Goal: Transaction & Acquisition: Purchase product/service

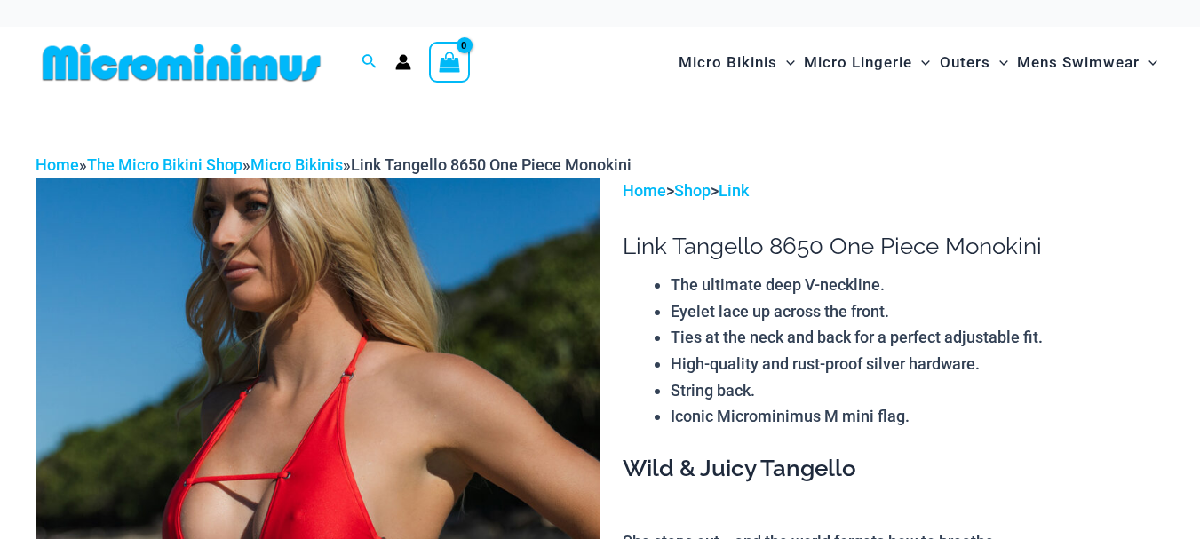
scroll to position [421, 0]
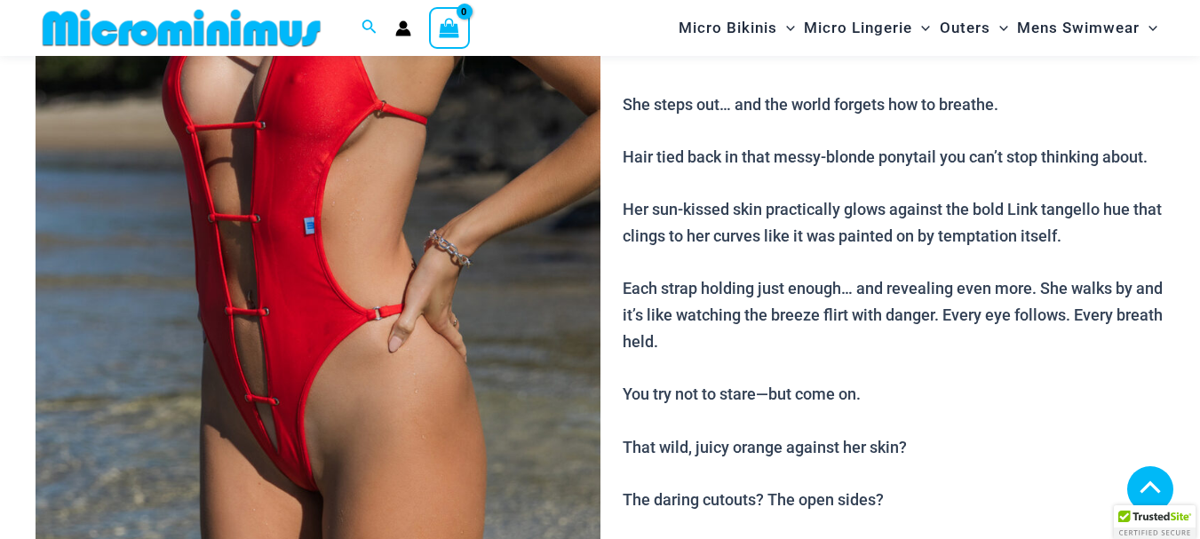
click at [428, 252] on img at bounding box center [318, 164] width 565 height 847
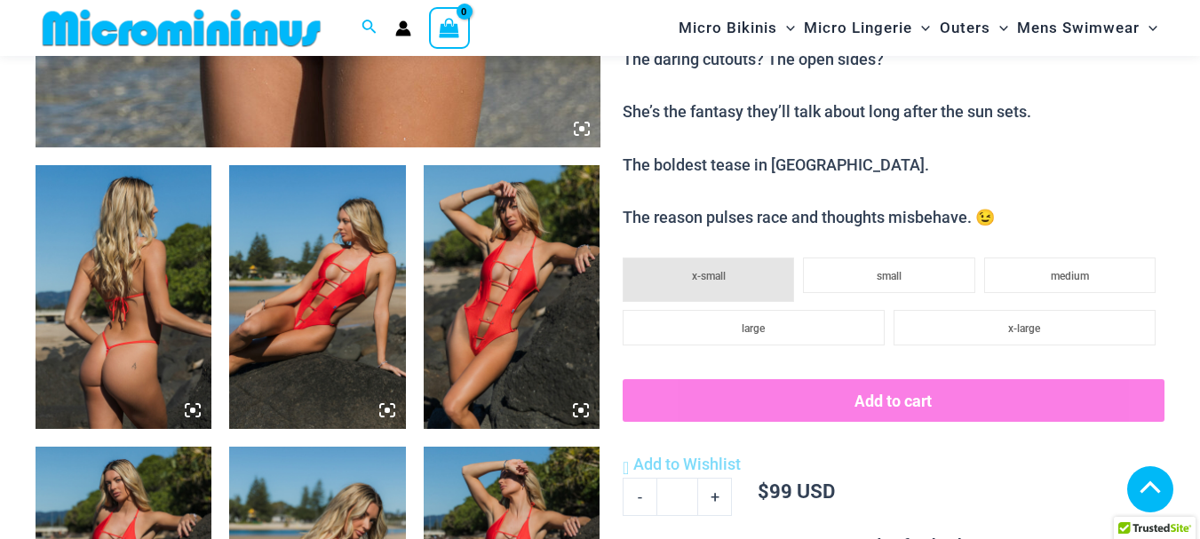
scroll to position [1100, 0]
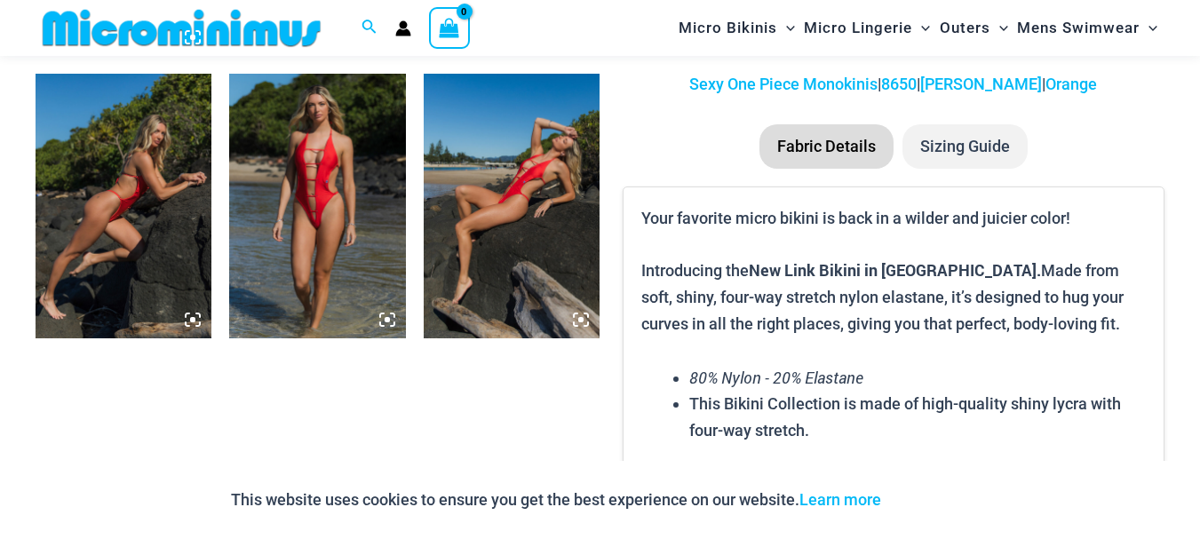
drag, startPoint x: 1208, startPoint y: 104, endPoint x: 1173, endPoint y: 122, distance: 39.7
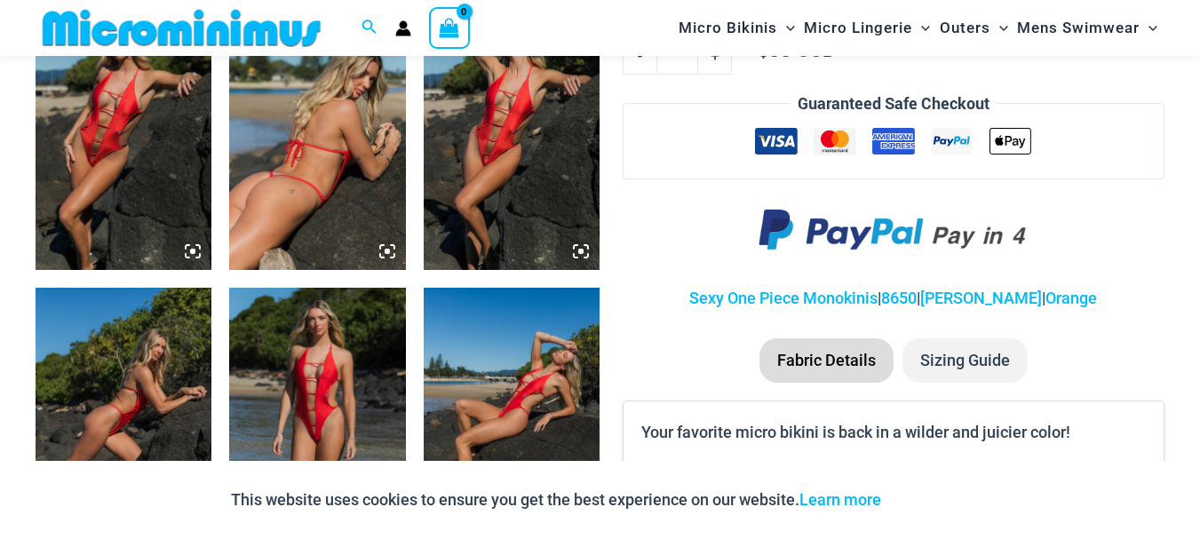
click at [301, 179] on img at bounding box center [317, 137] width 176 height 265
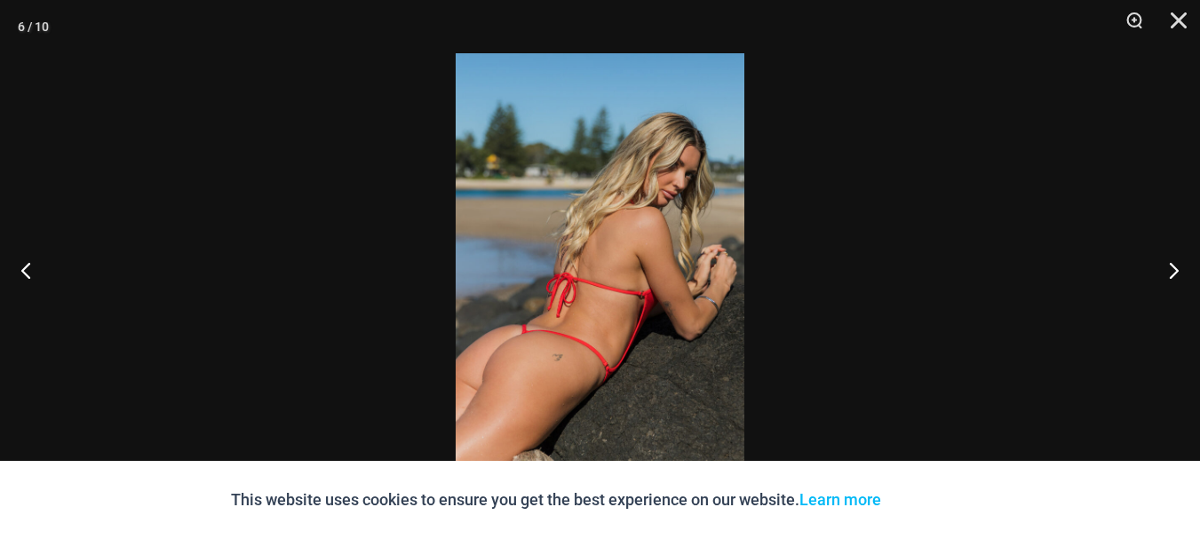
click at [301, 179] on div at bounding box center [600, 269] width 1200 height 539
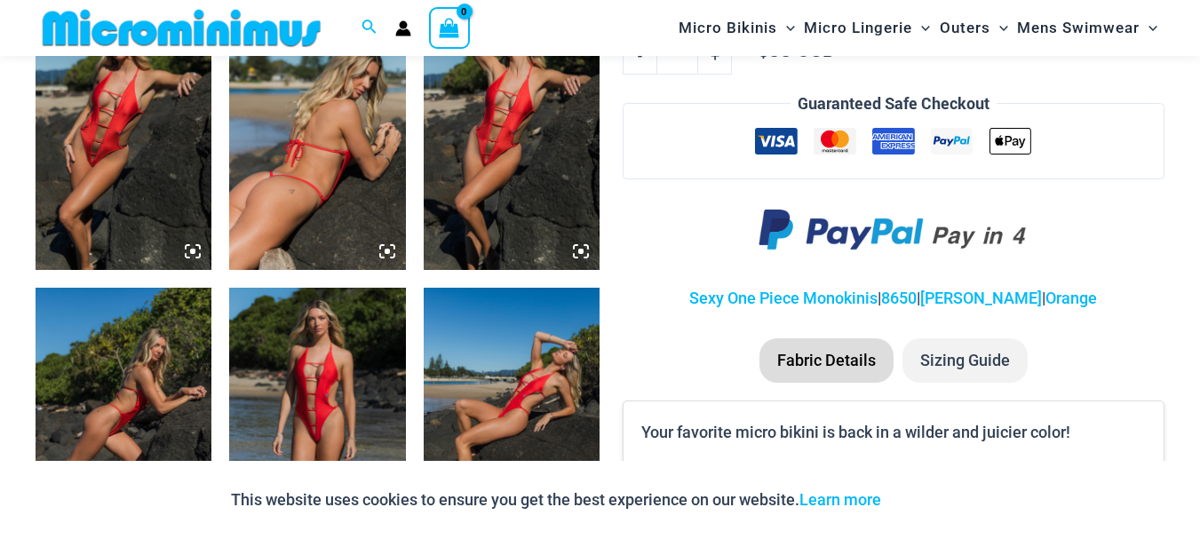
scroll to position [1290, 0]
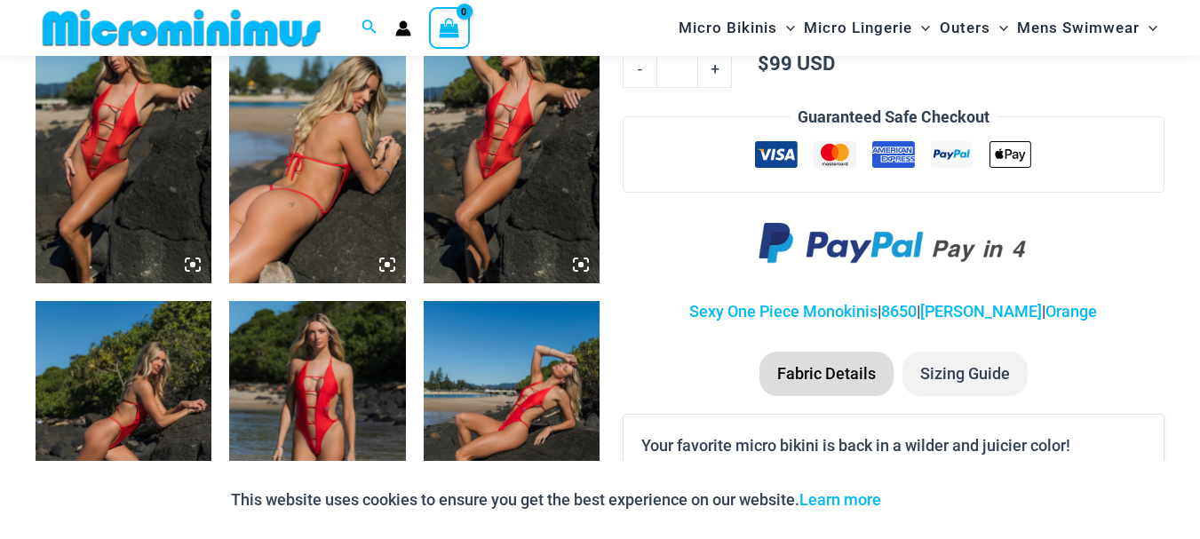
click at [308, 197] on img at bounding box center [317, 151] width 176 height 265
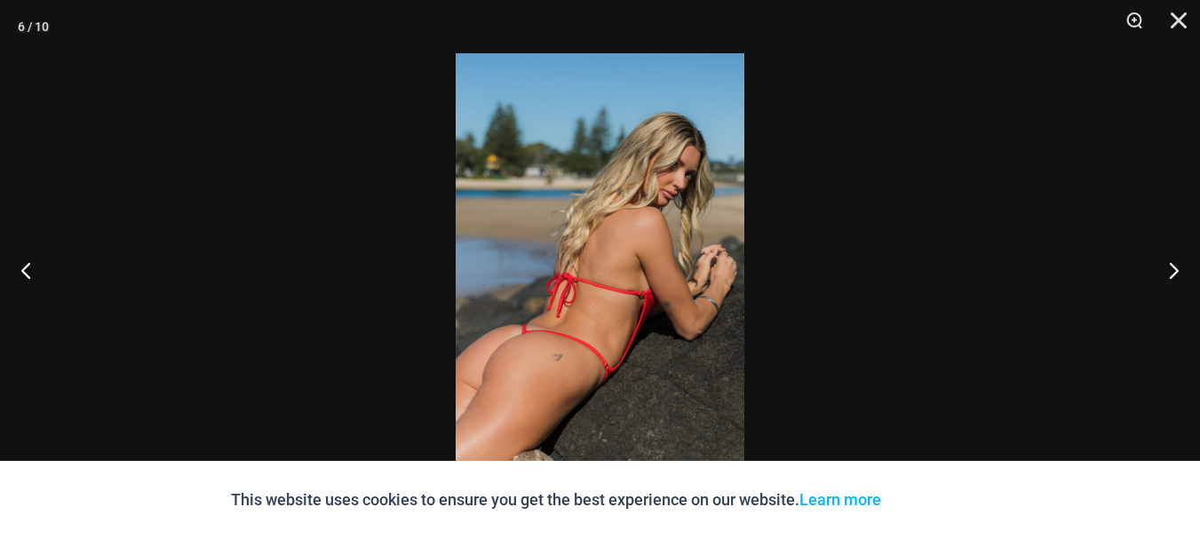
scroll to position [1276, 0]
click at [1171, 261] on button "Next" at bounding box center [1166, 270] width 67 height 89
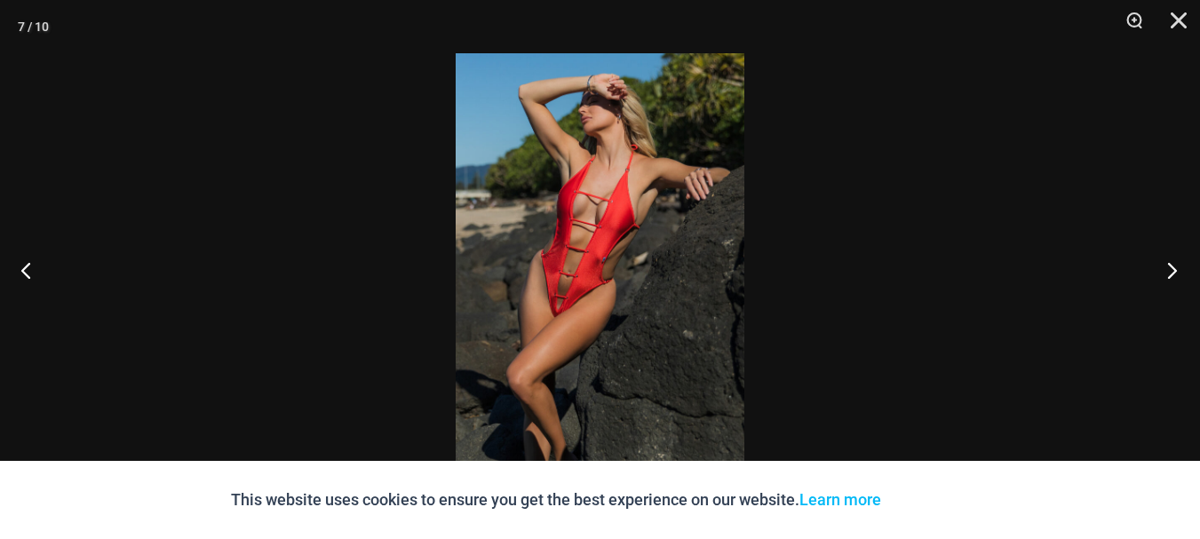
click at [1171, 261] on button "Next" at bounding box center [1166, 270] width 67 height 89
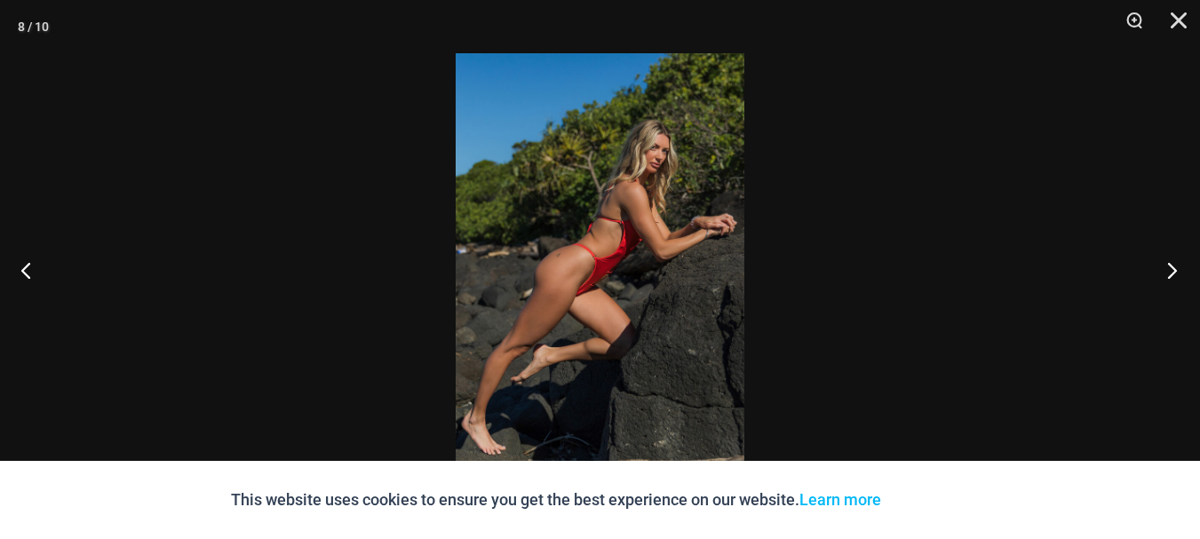
click at [1171, 261] on button "Next" at bounding box center [1166, 270] width 67 height 89
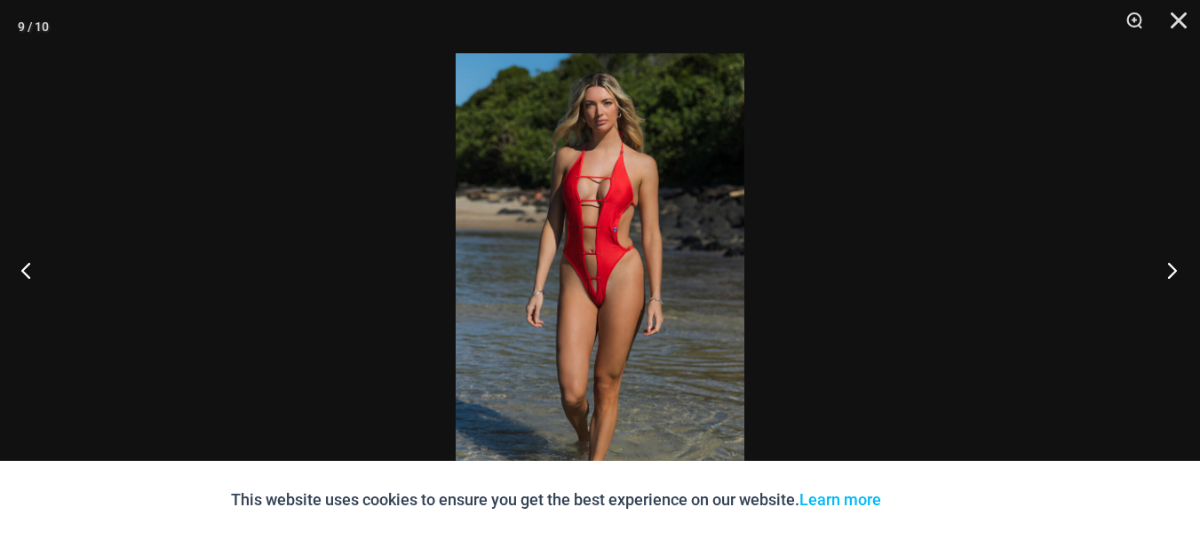
click at [1171, 261] on button "Next" at bounding box center [1166, 270] width 67 height 89
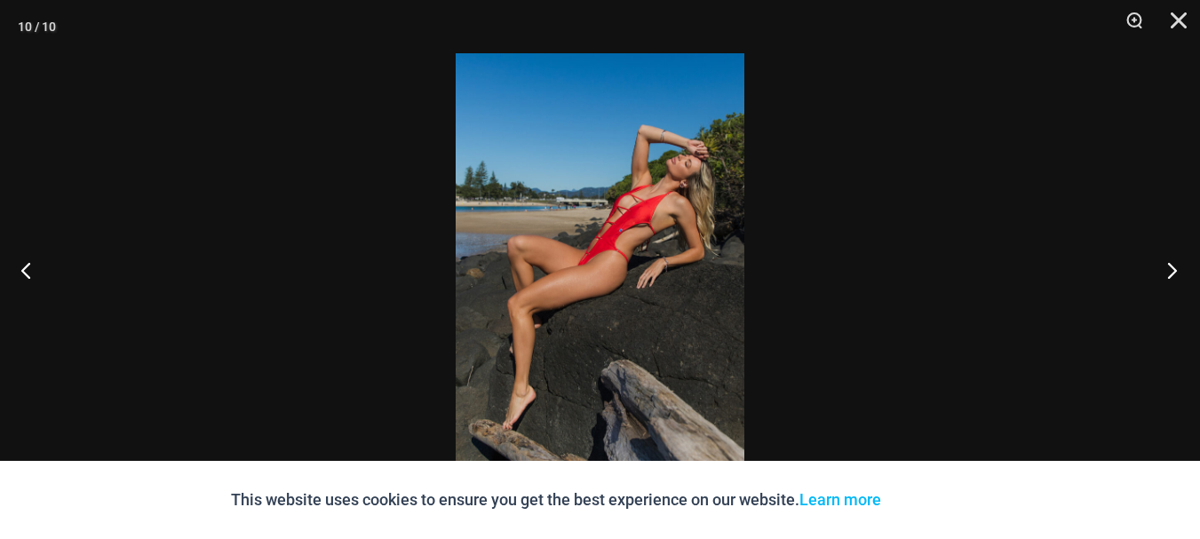
click at [1171, 261] on button "Next" at bounding box center [1166, 270] width 67 height 89
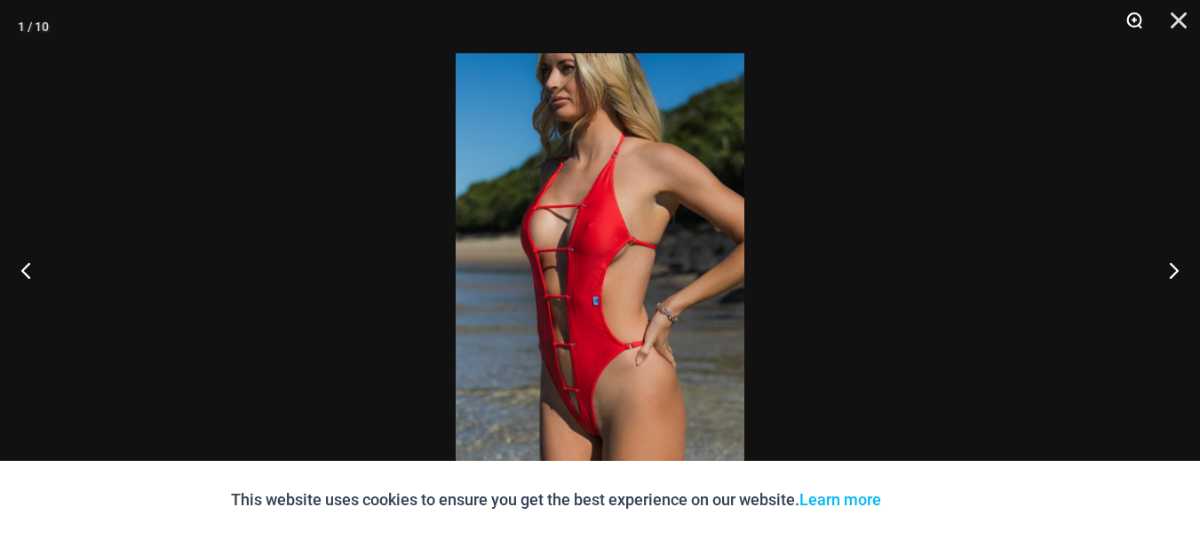
click at [1130, 20] on button "Zoom" at bounding box center [1128, 26] width 44 height 53
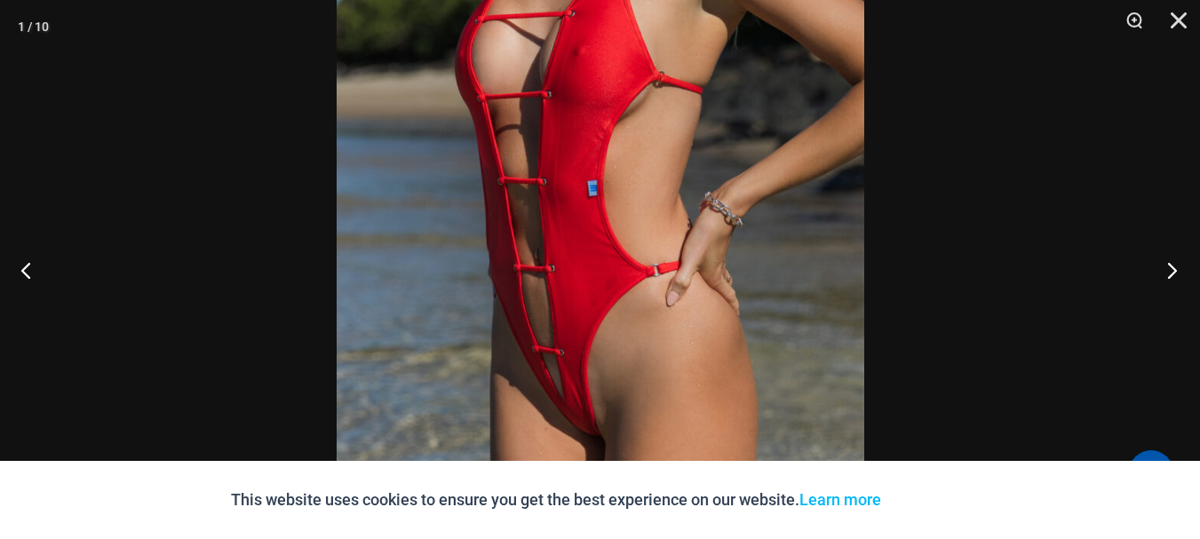
click at [1165, 259] on button "Next" at bounding box center [1166, 270] width 67 height 89
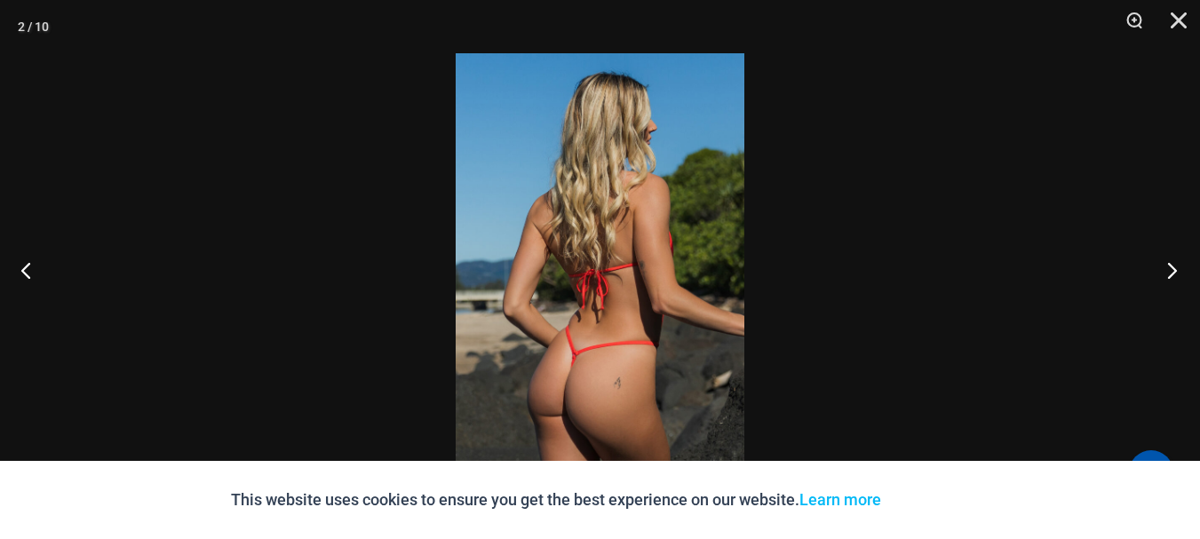
click at [1165, 259] on button "Next" at bounding box center [1166, 270] width 67 height 89
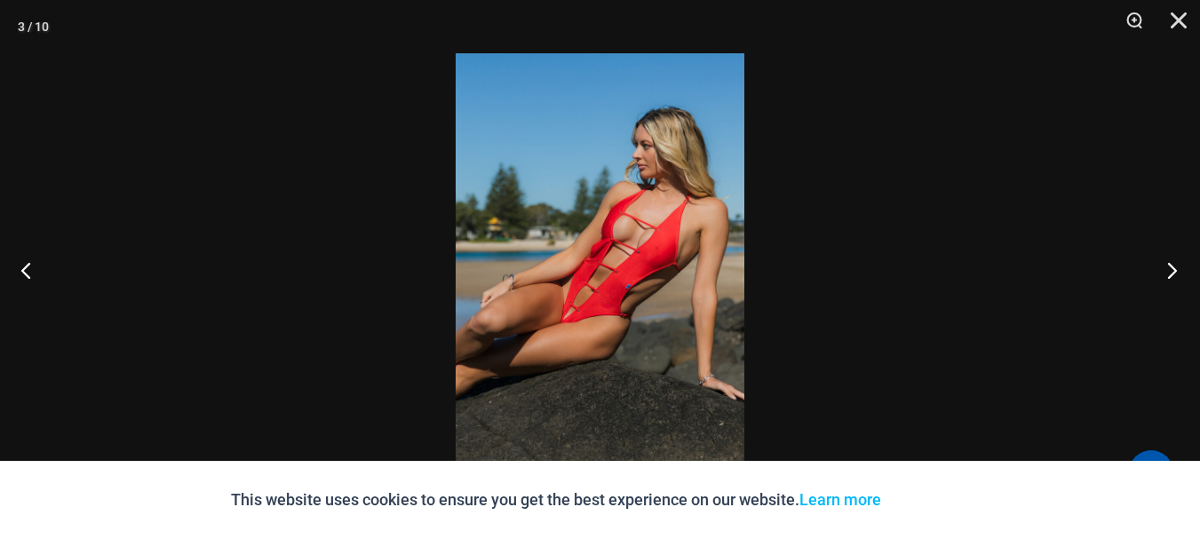
click at [1165, 259] on button "Next" at bounding box center [1166, 270] width 67 height 89
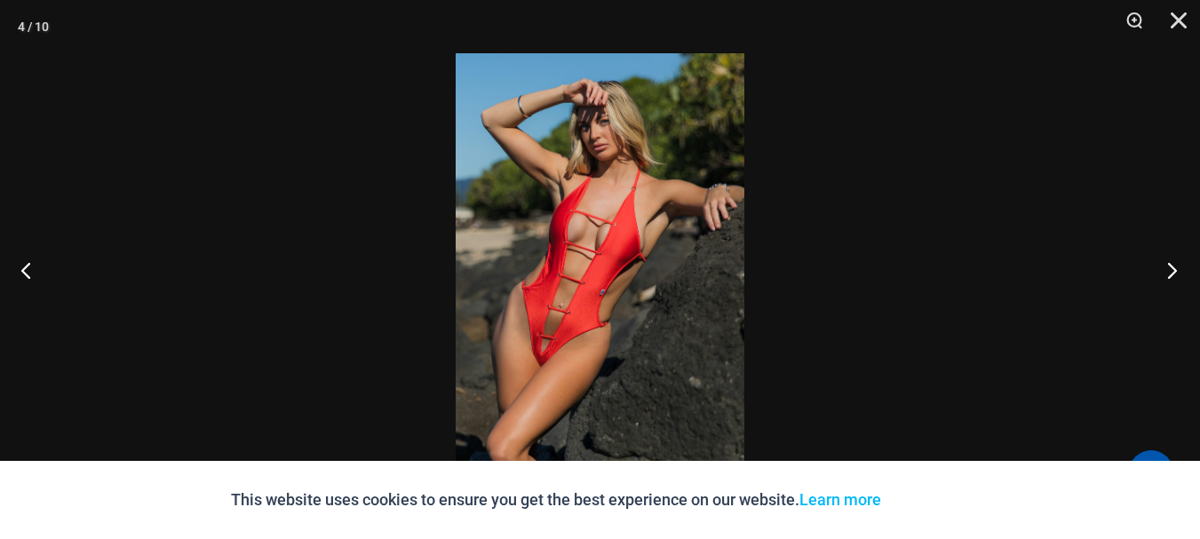
click at [1165, 259] on button "Next" at bounding box center [1166, 270] width 67 height 89
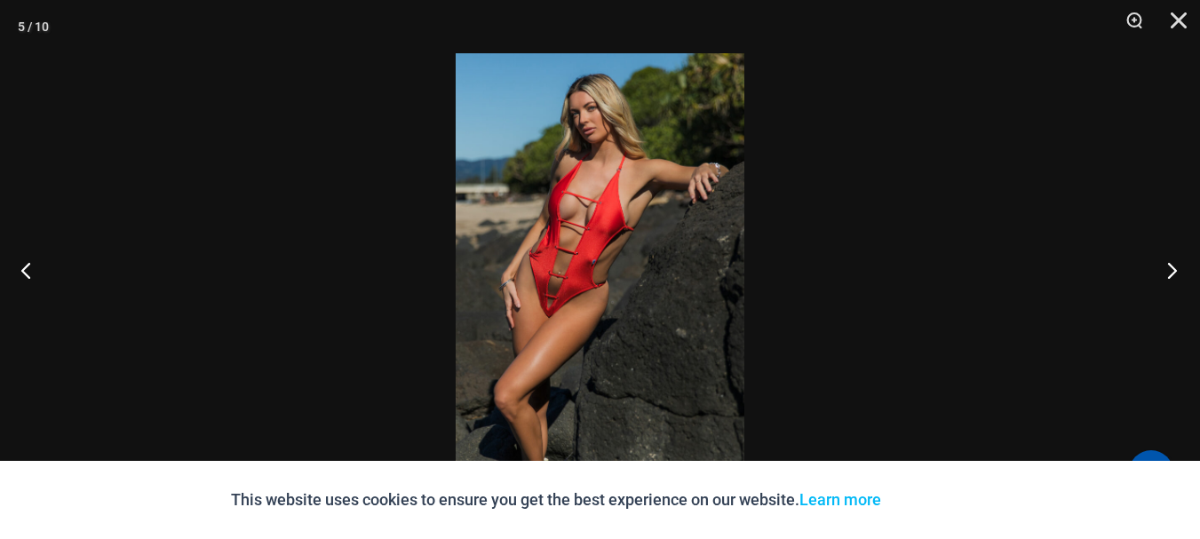
click at [1170, 270] on button "Next" at bounding box center [1166, 270] width 67 height 89
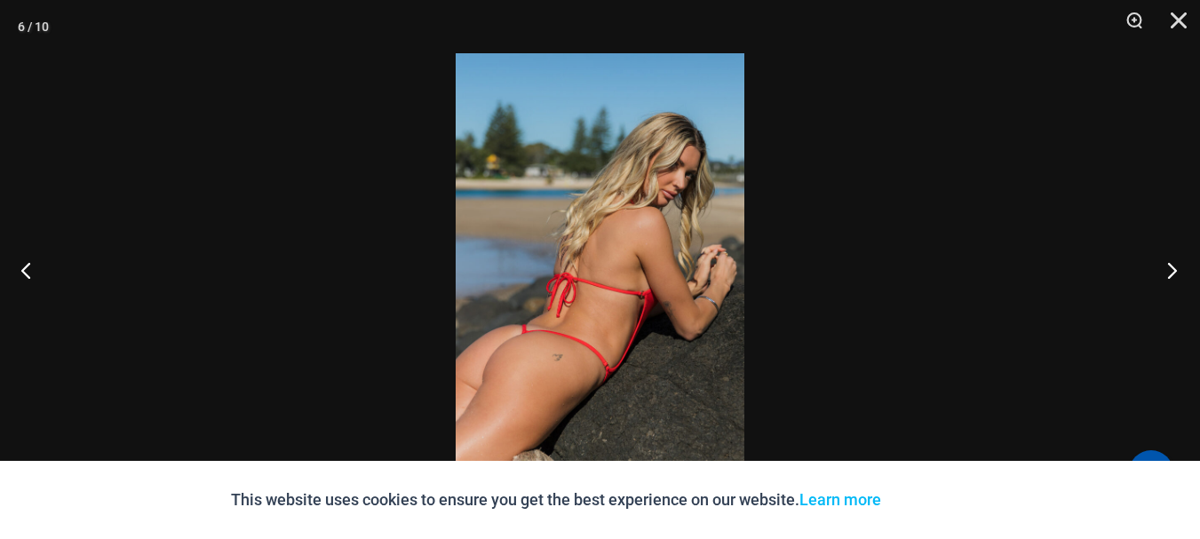
click at [1169, 269] on button "Next" at bounding box center [1166, 270] width 67 height 89
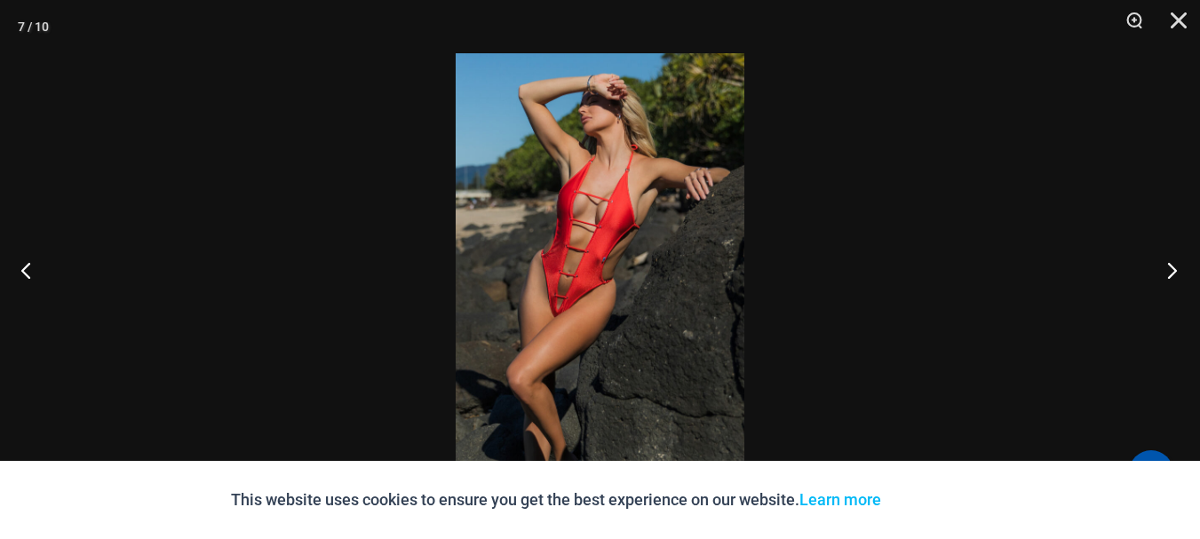
click at [1169, 269] on button "Next" at bounding box center [1166, 270] width 67 height 89
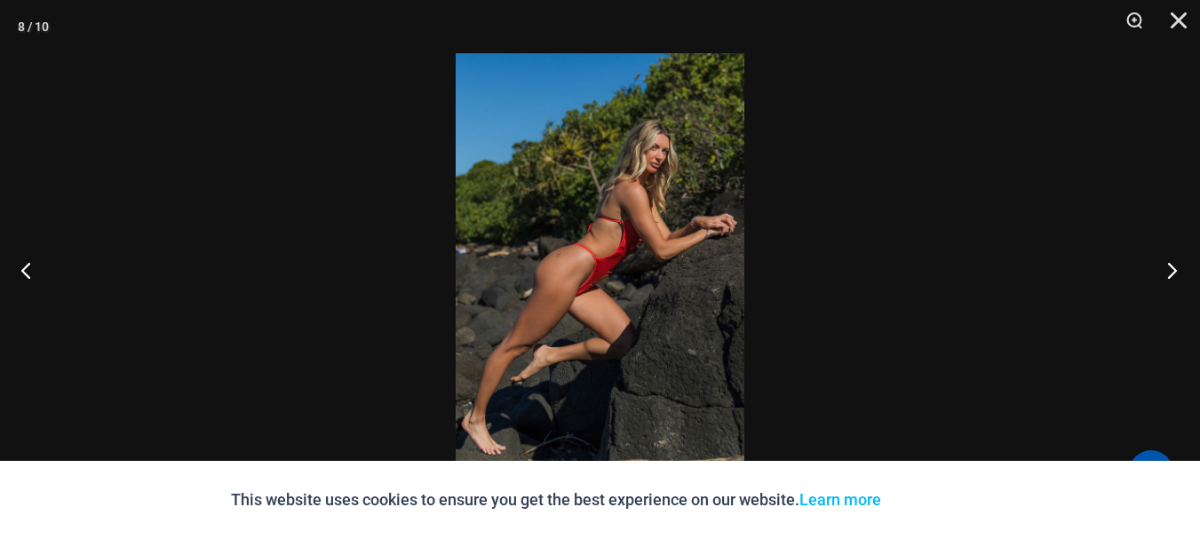
click at [1169, 269] on button "Next" at bounding box center [1166, 270] width 67 height 89
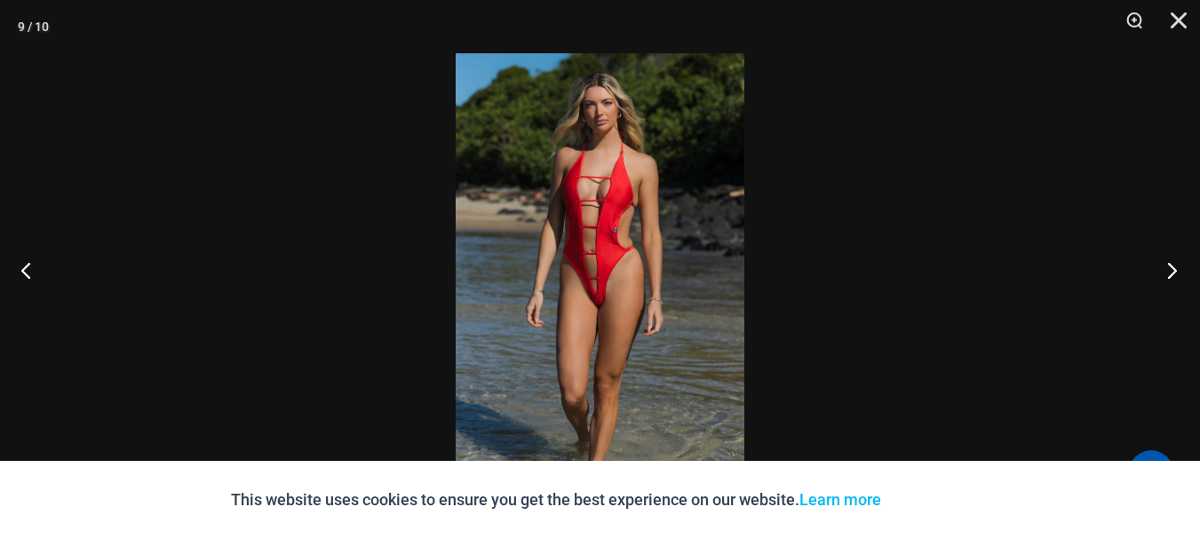
click at [1169, 269] on button "Next" at bounding box center [1166, 270] width 67 height 89
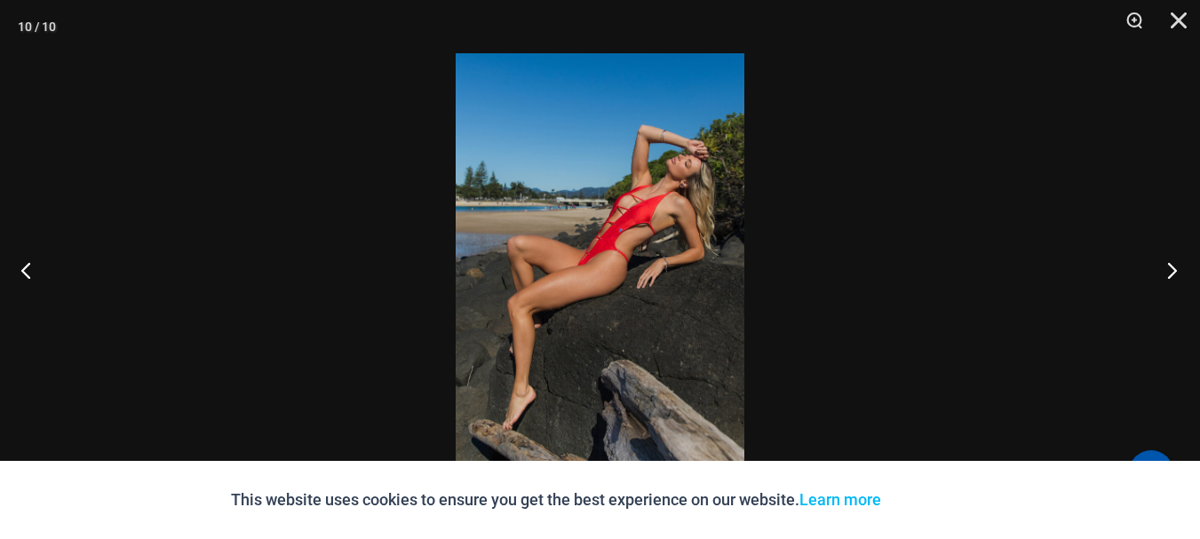
click at [1169, 269] on button "Next" at bounding box center [1166, 270] width 67 height 89
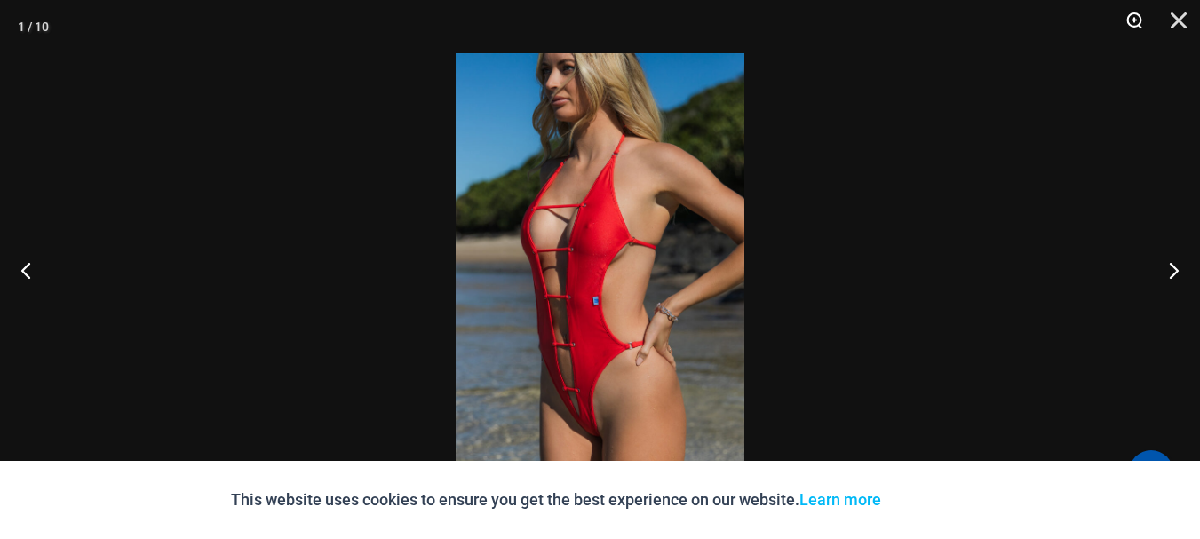
click at [1132, 12] on button "Zoom" at bounding box center [1128, 26] width 44 height 53
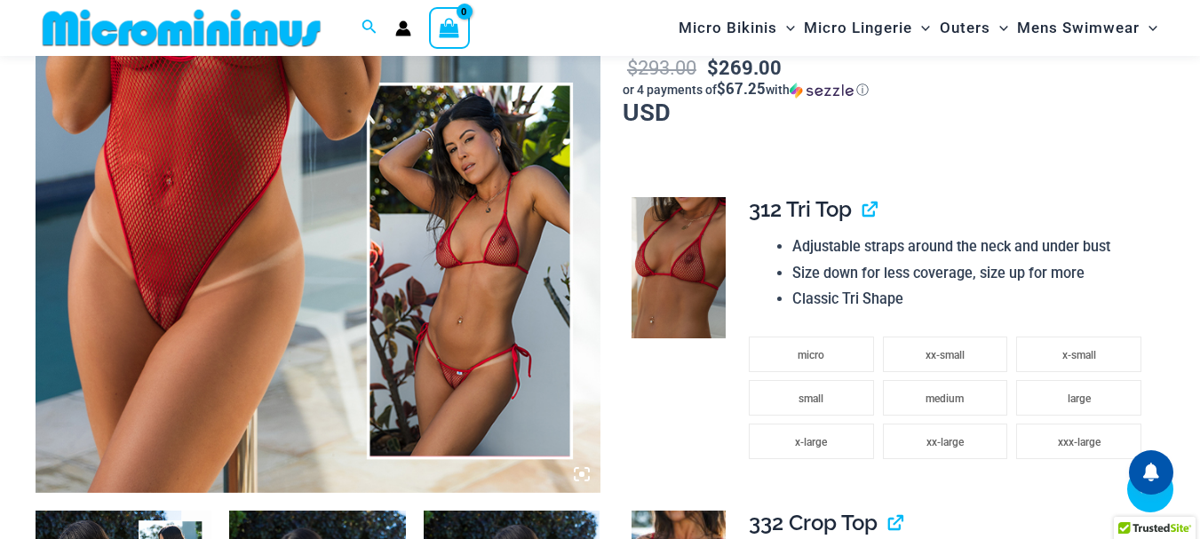
click at [171, 275] on img at bounding box center [318, 69] width 565 height 847
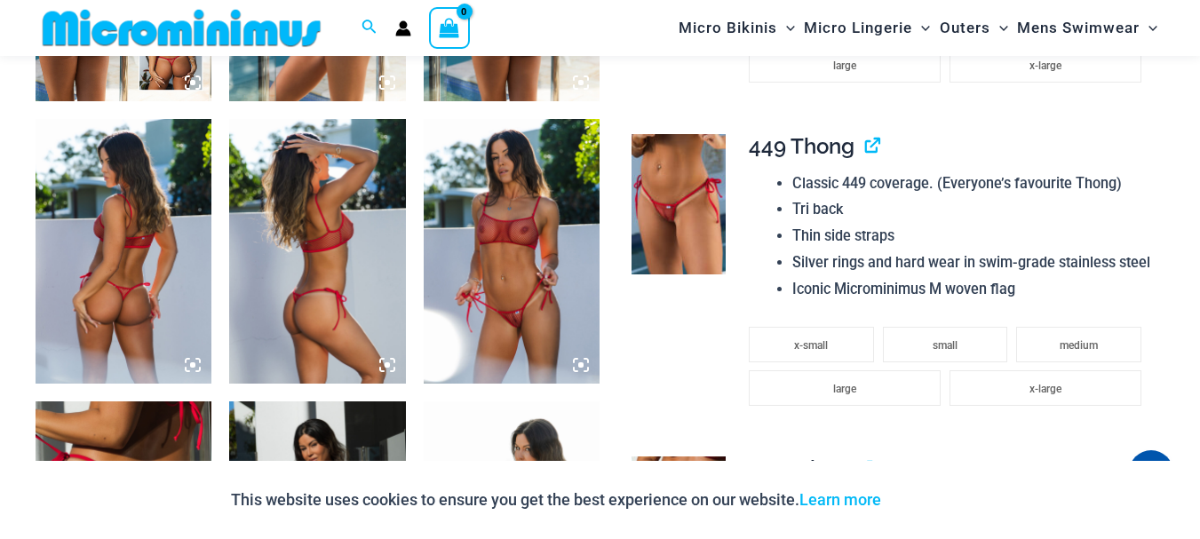
scroll to position [1180, 0]
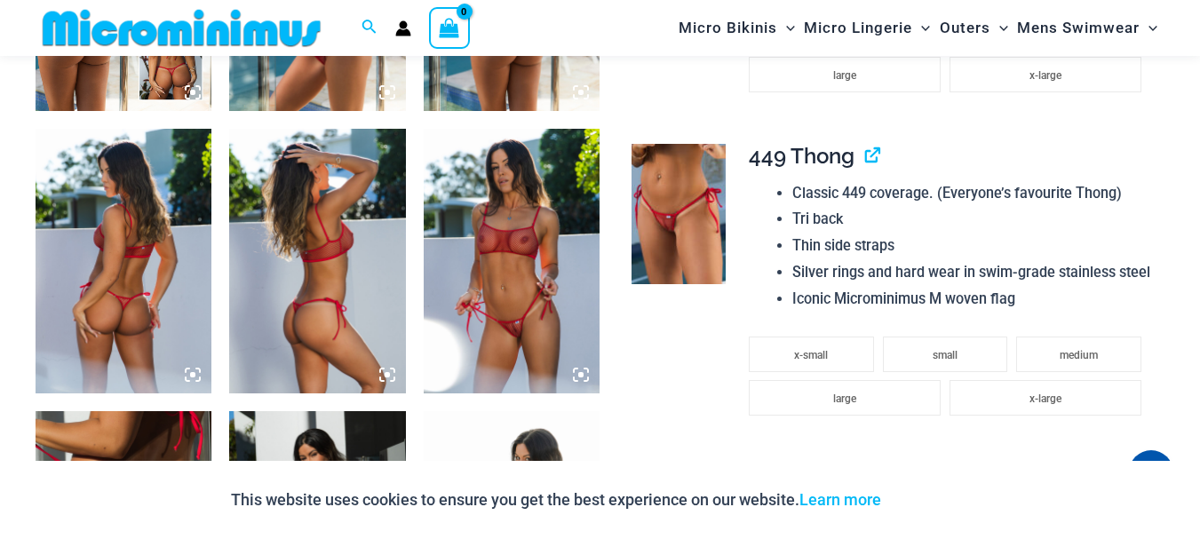
click at [580, 369] on icon at bounding box center [581, 375] width 16 height 16
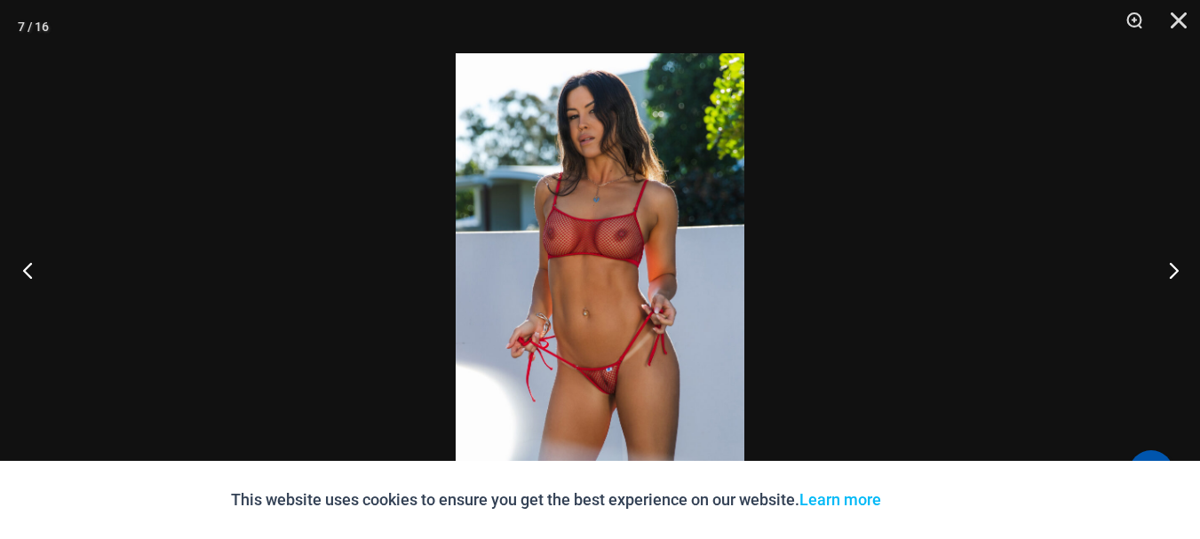
click at [23, 268] on button "Previous" at bounding box center [33, 270] width 67 height 89
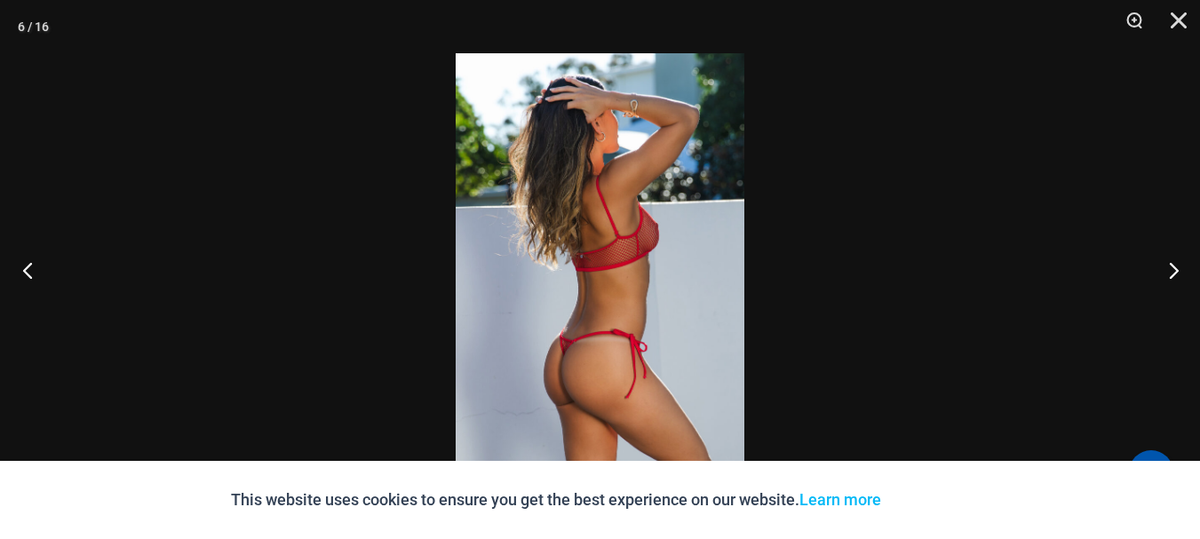
click at [23, 268] on button "Previous" at bounding box center [33, 270] width 67 height 89
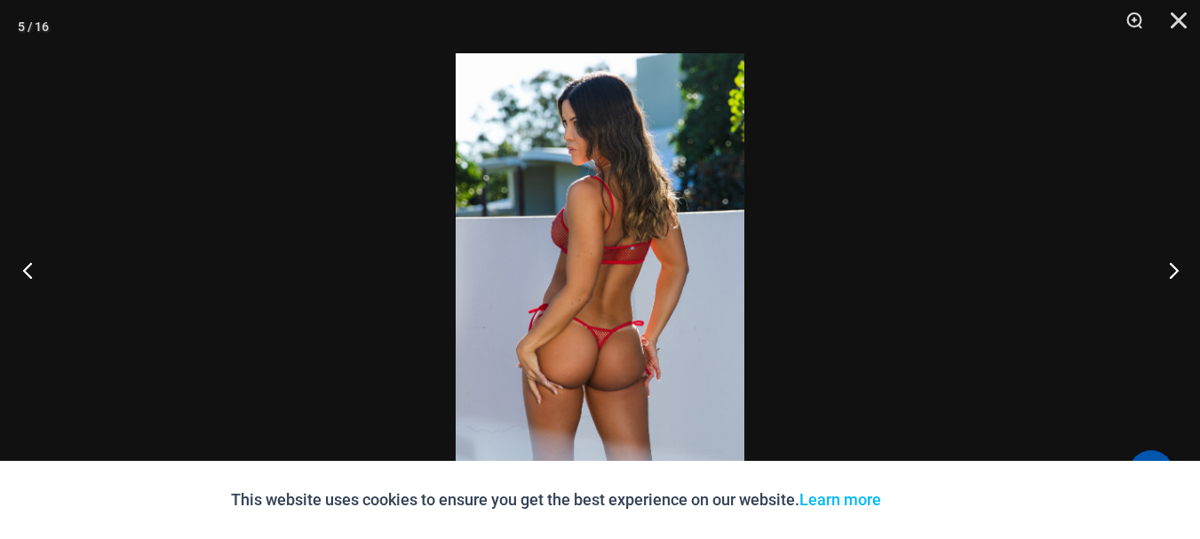
click at [23, 268] on button "Previous" at bounding box center [33, 270] width 67 height 89
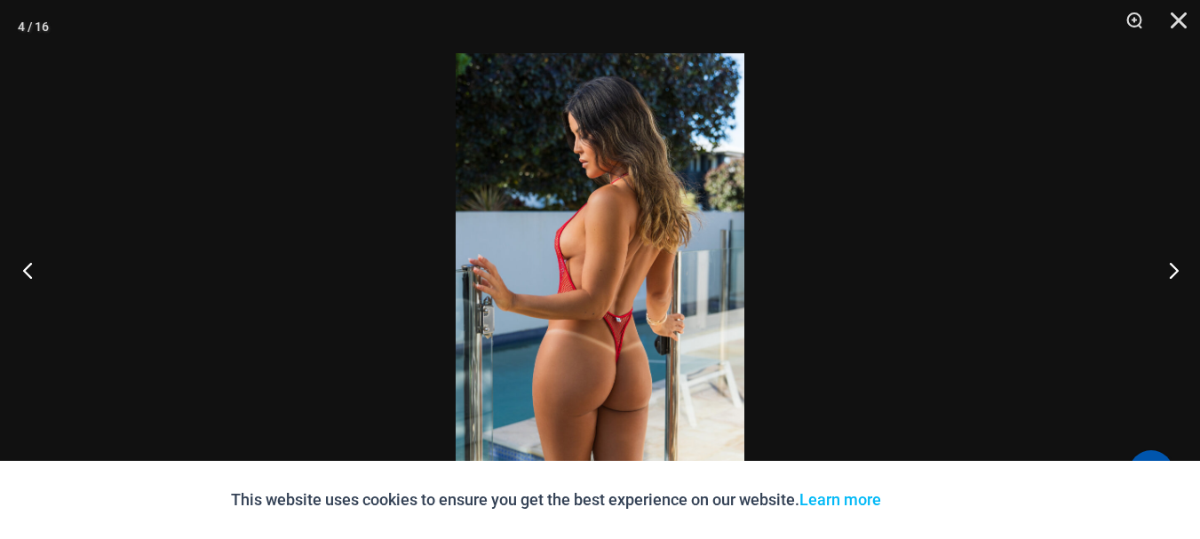
click at [23, 268] on button "Previous" at bounding box center [33, 270] width 67 height 89
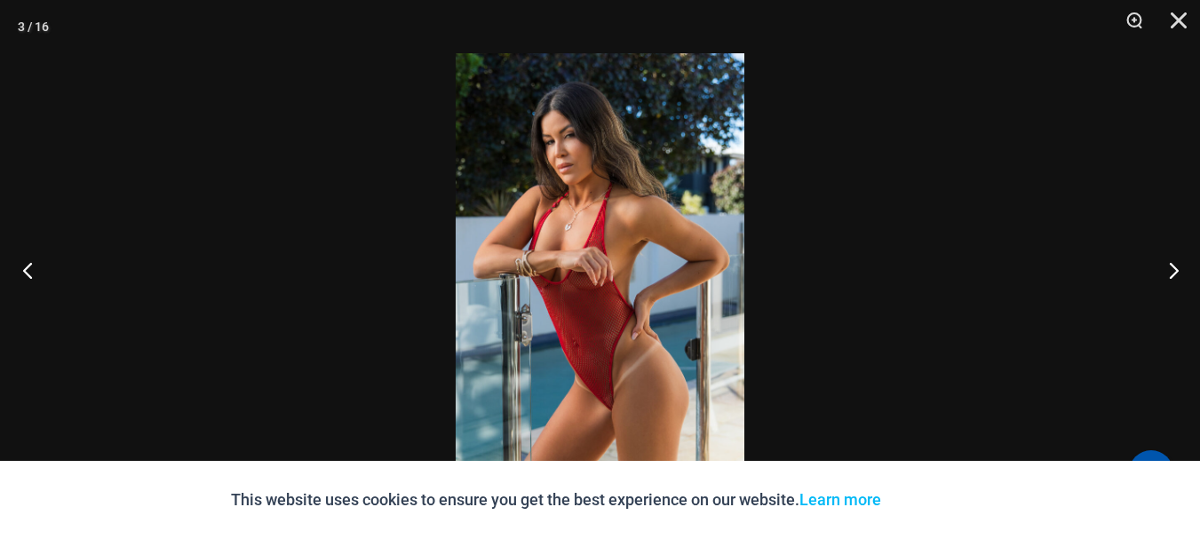
click at [23, 268] on button "Previous" at bounding box center [33, 270] width 67 height 89
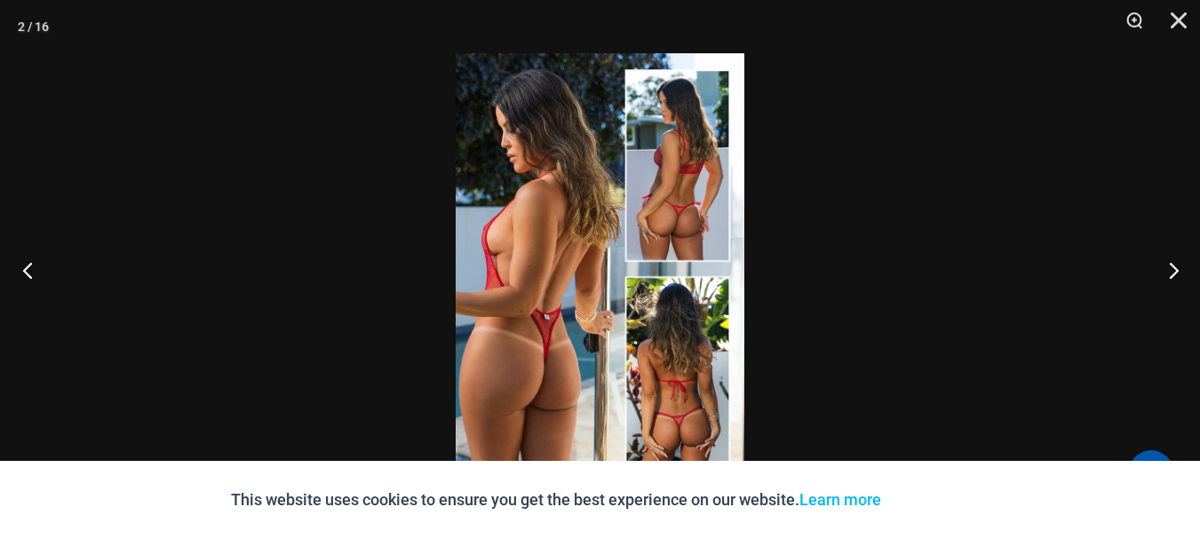
click at [23, 268] on button "Previous" at bounding box center [33, 270] width 67 height 89
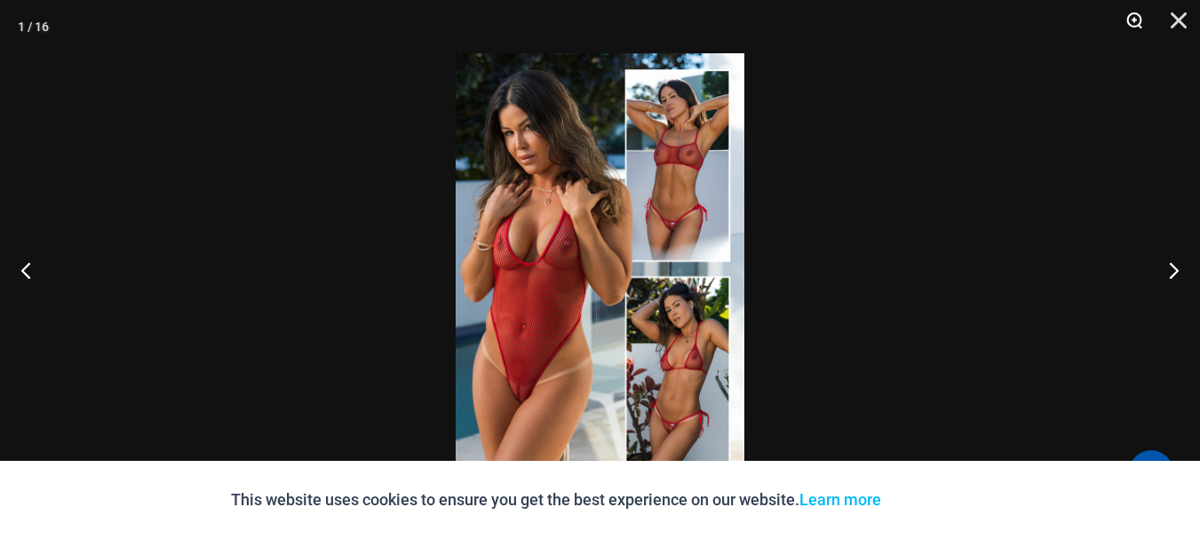
click at [1131, 11] on button "Zoom" at bounding box center [1128, 26] width 44 height 53
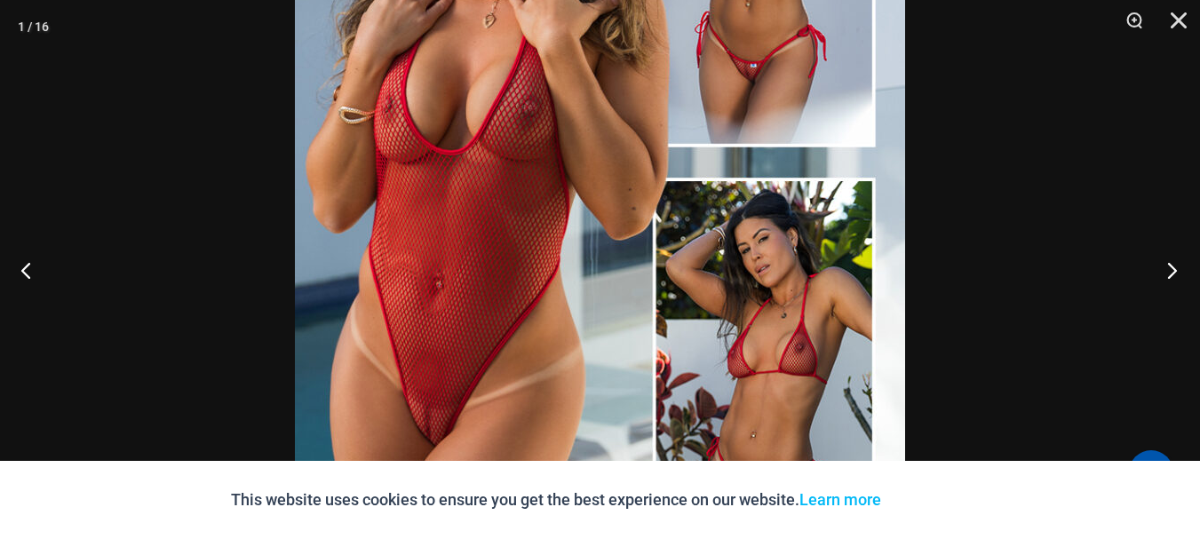
click at [1159, 273] on button "Next" at bounding box center [1166, 270] width 67 height 89
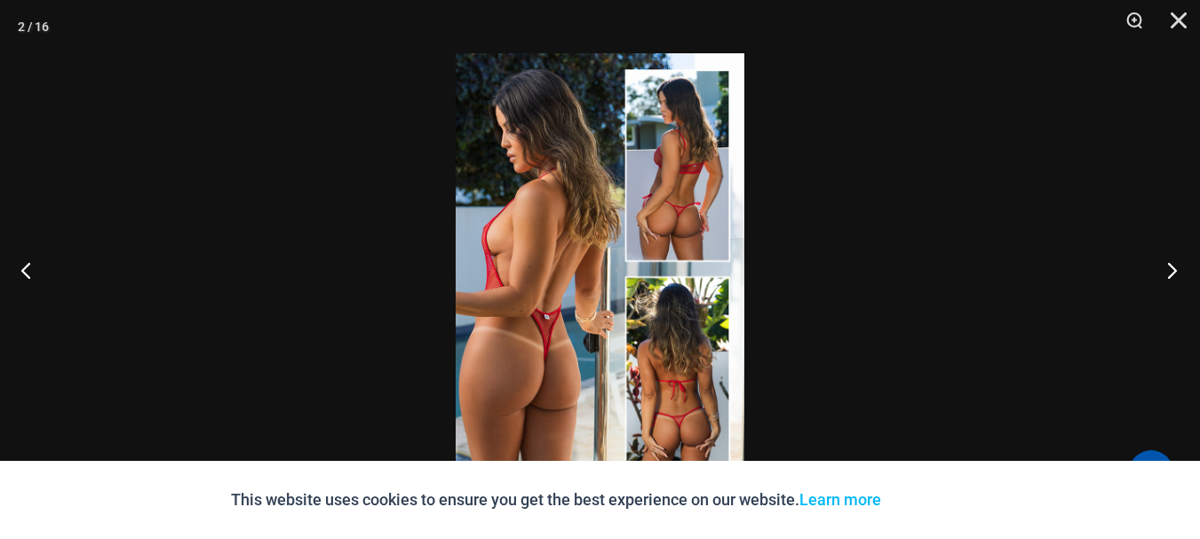
click at [1159, 272] on button "Next" at bounding box center [1166, 270] width 67 height 89
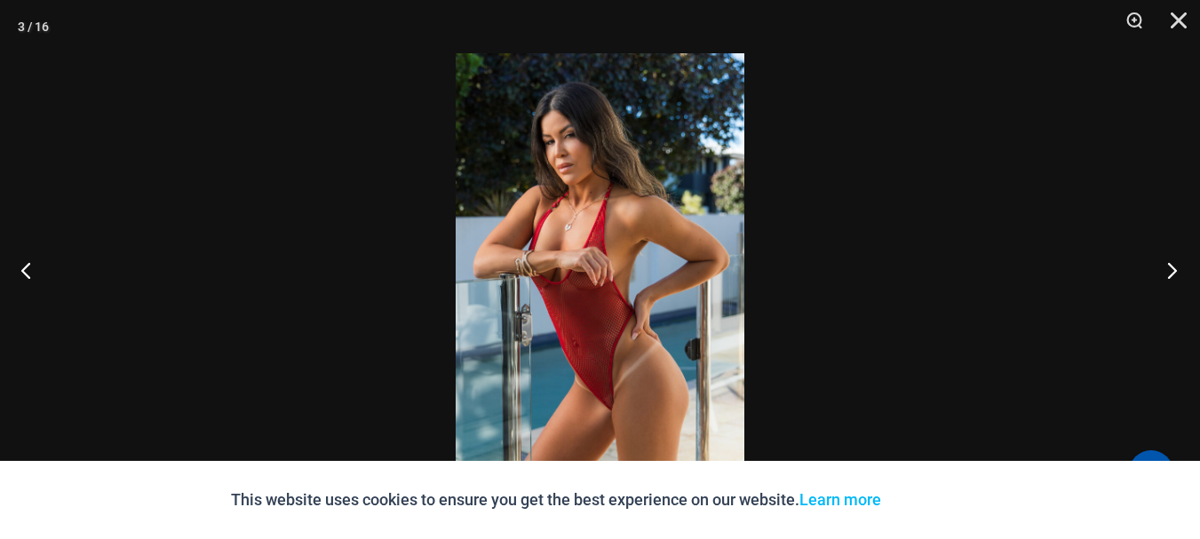
click at [1159, 271] on button "Next" at bounding box center [1166, 270] width 67 height 89
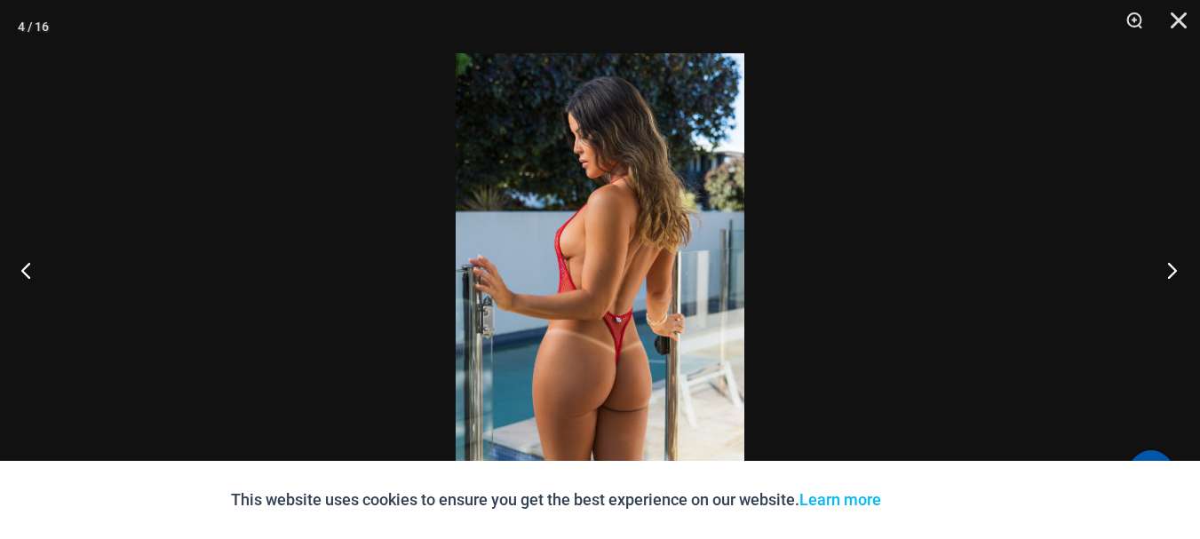
click at [1159, 271] on button "Next" at bounding box center [1166, 270] width 67 height 89
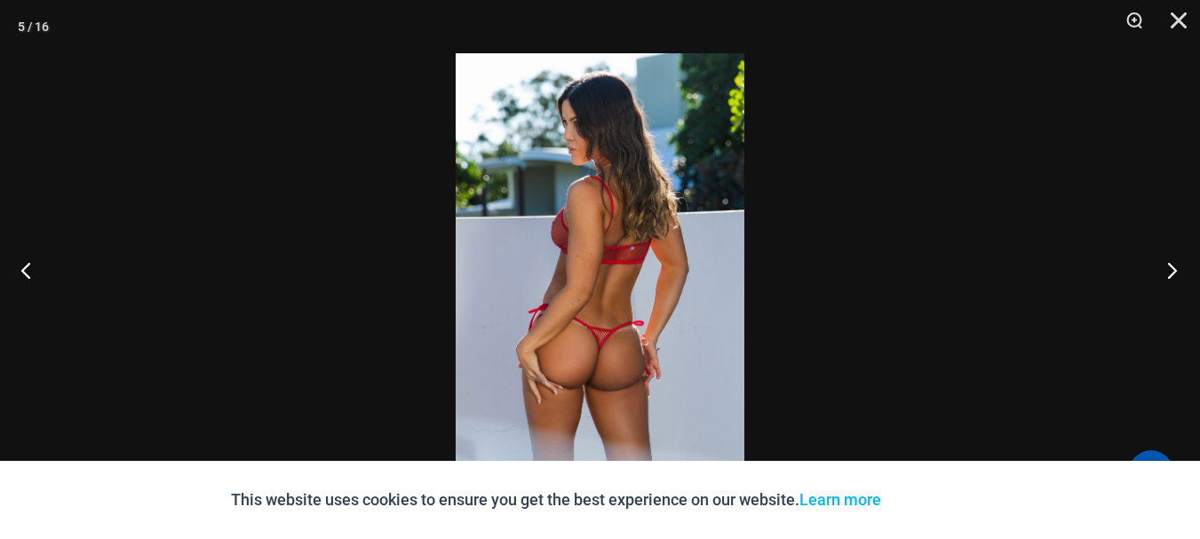
click at [1159, 266] on button "Next" at bounding box center [1166, 270] width 67 height 89
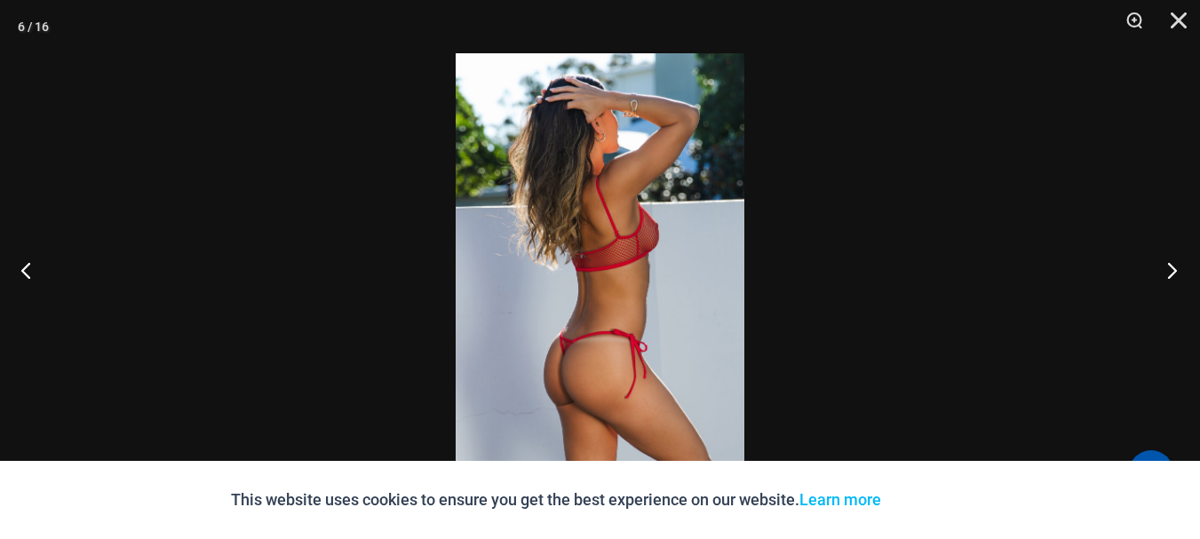
click at [1159, 263] on button "Next" at bounding box center [1166, 270] width 67 height 89
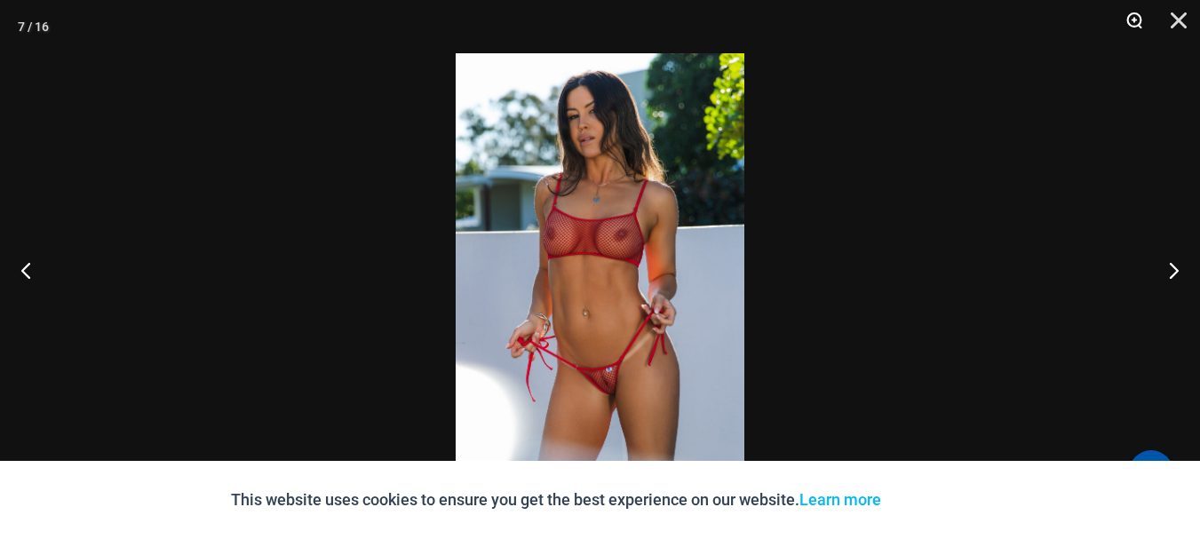
click at [1129, 28] on button "Zoom" at bounding box center [1128, 26] width 44 height 53
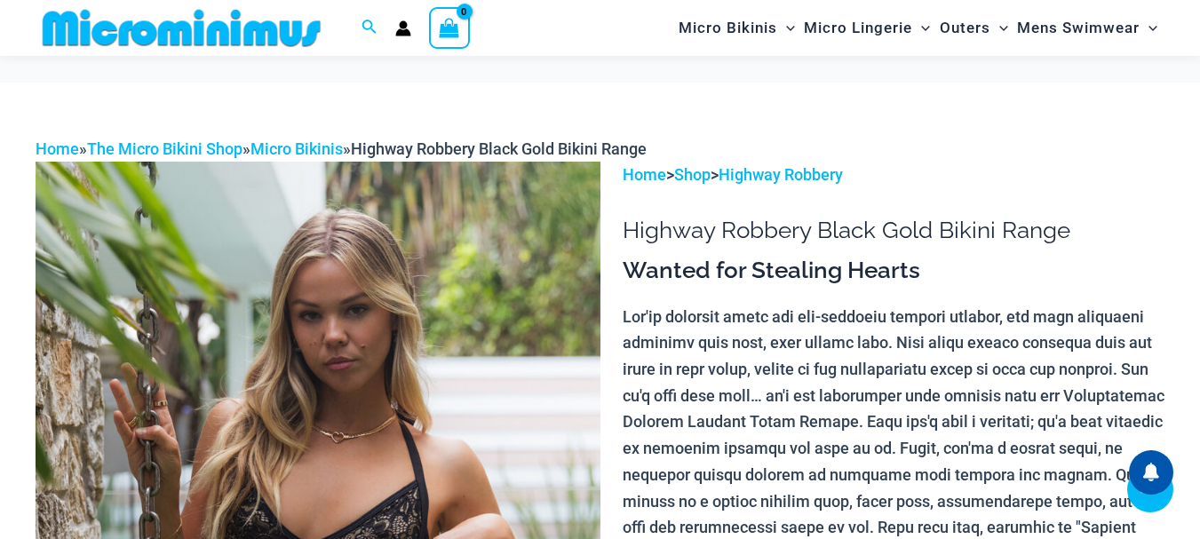
scroll to position [1147, 0]
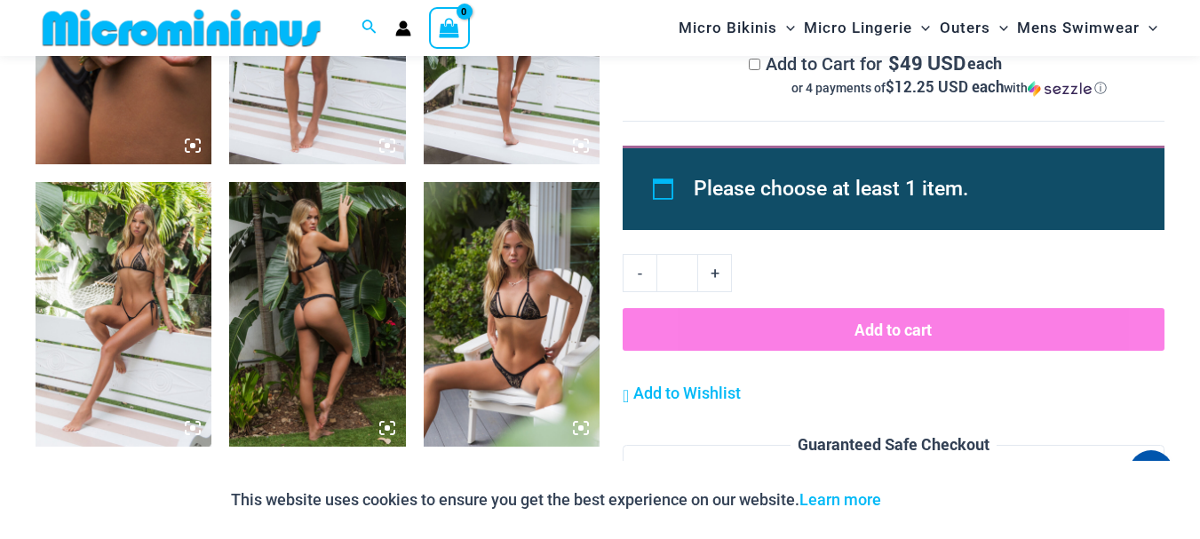
scroll to position [1674, 0]
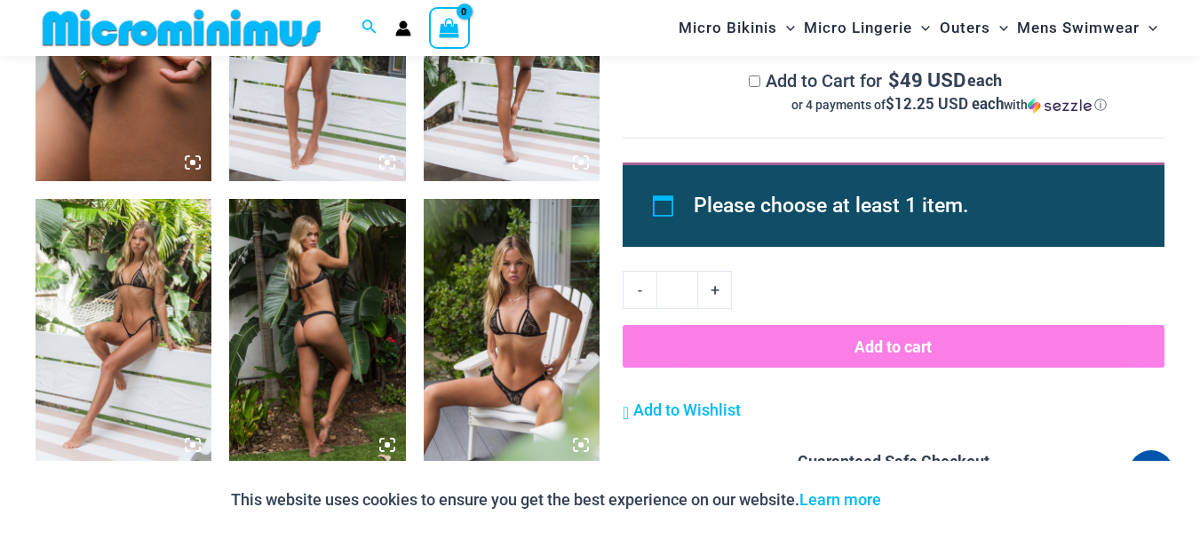
click at [579, 441] on icon at bounding box center [581, 445] width 16 height 16
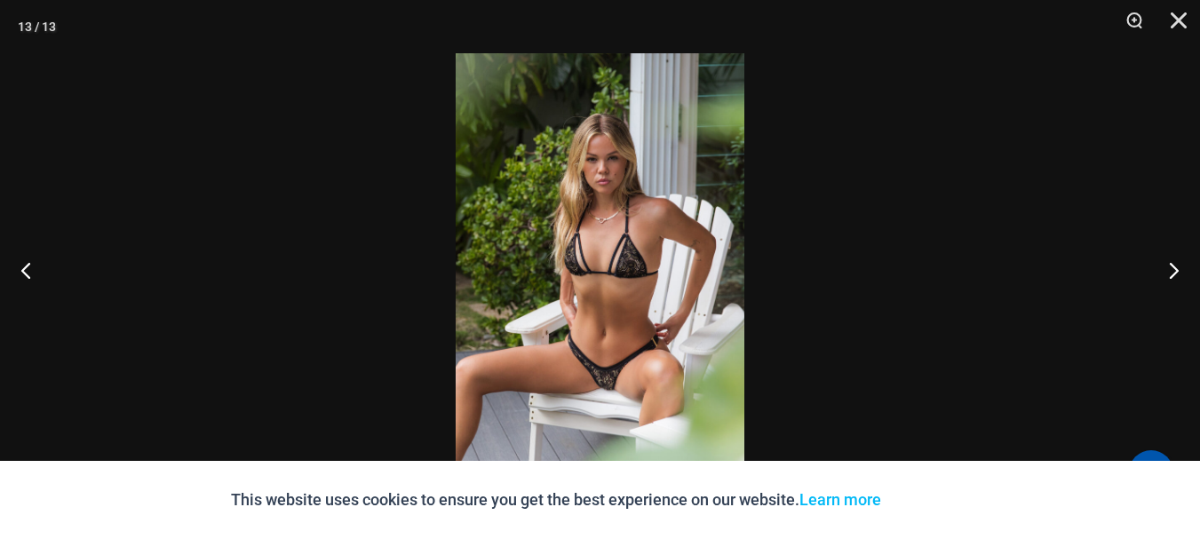
click at [579, 441] on img at bounding box center [600, 269] width 289 height 433
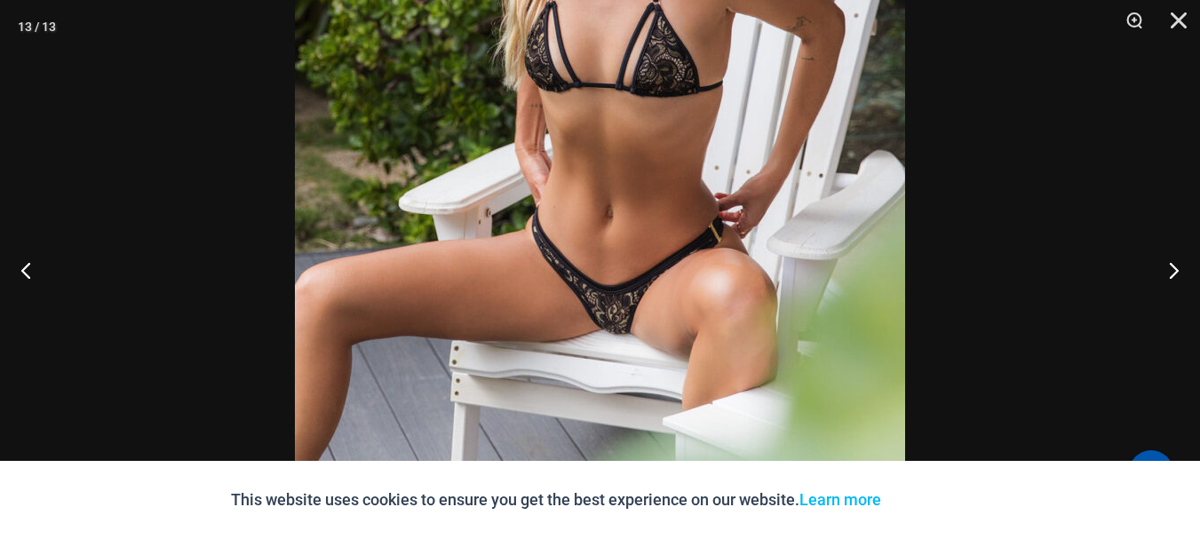
scroll to position [1188, 0]
click at [1128, 17] on button "Zoom" at bounding box center [1128, 26] width 44 height 53
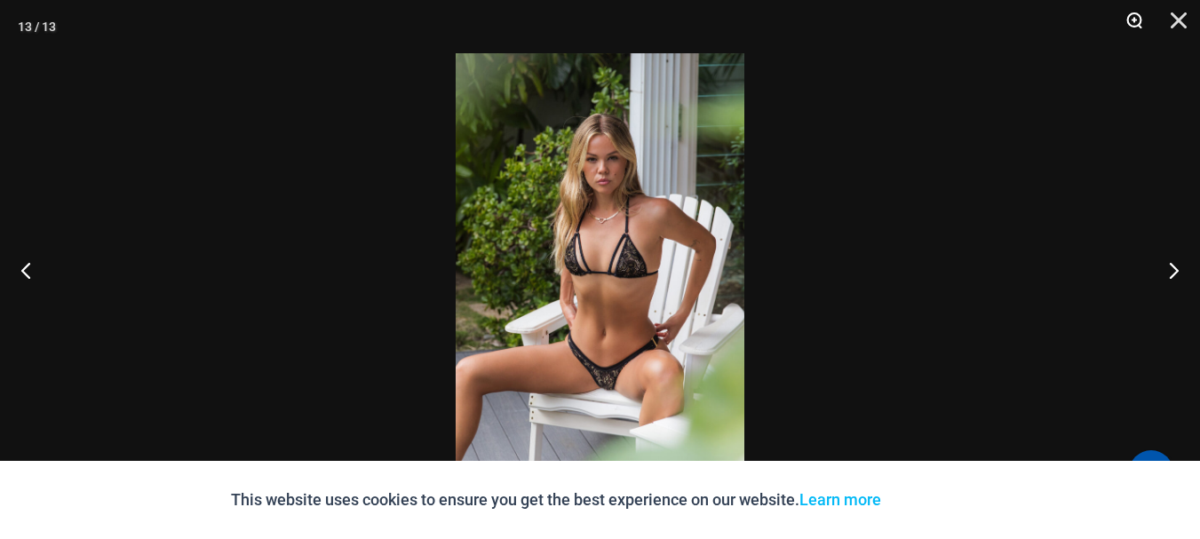
click at [1133, 21] on button "Zoom" at bounding box center [1128, 26] width 44 height 53
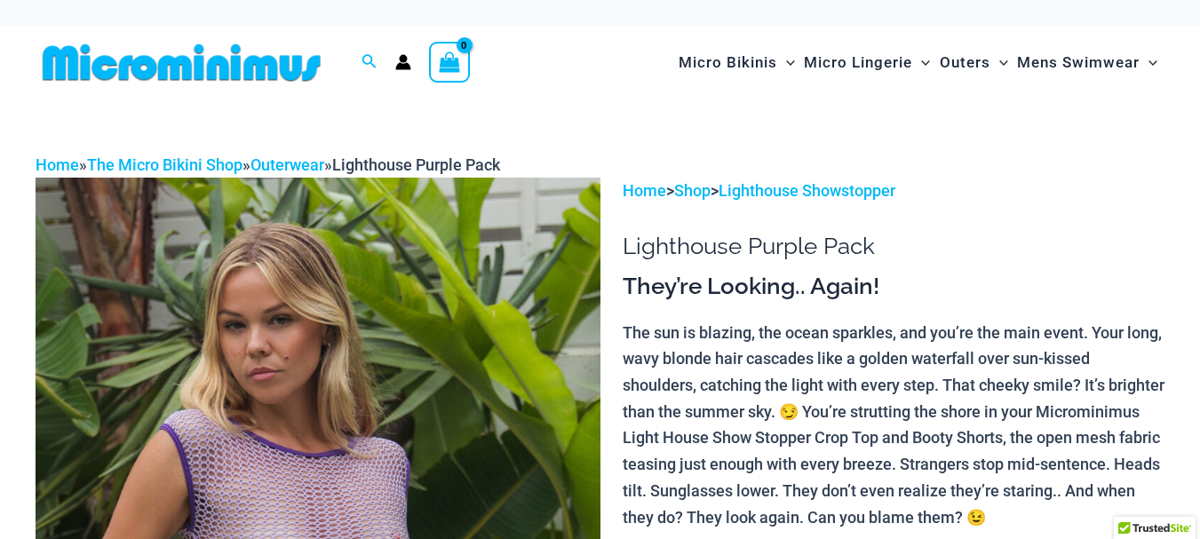
scroll to position [224, 0]
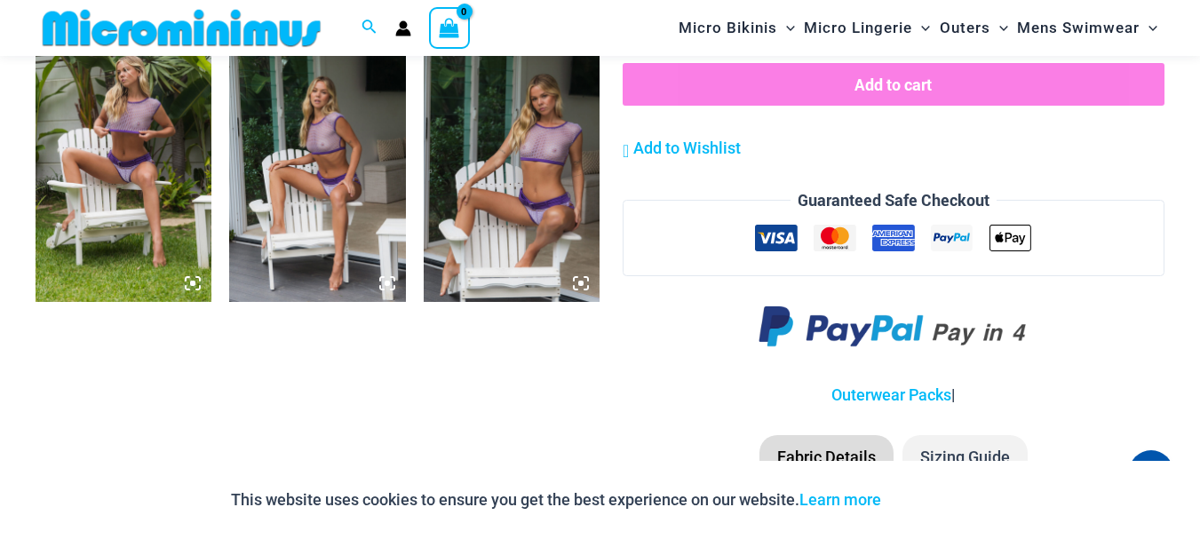
scroll to position [1506, 0]
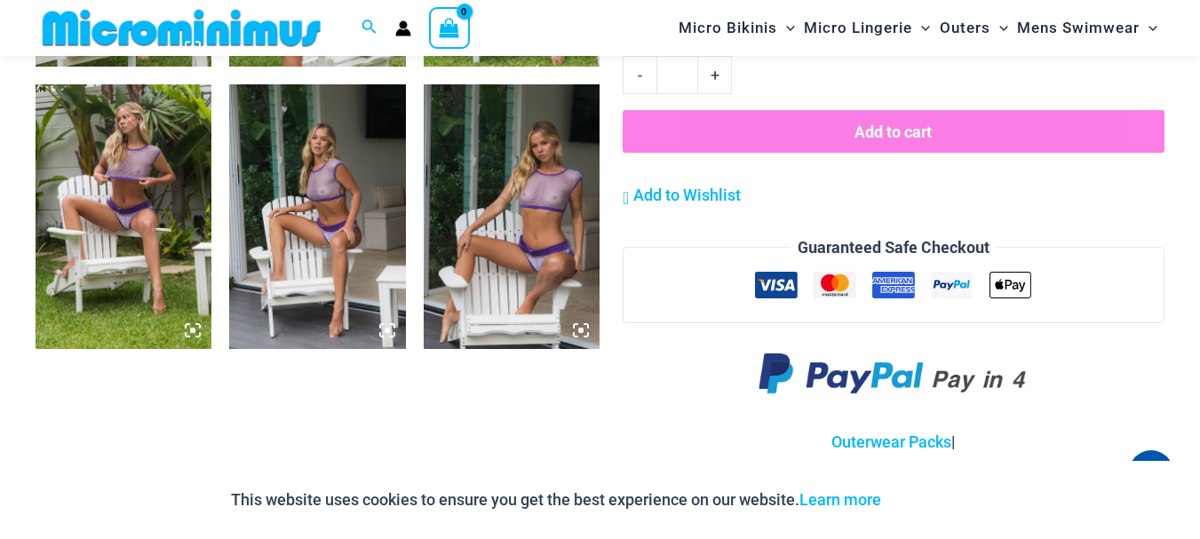
click at [526, 243] on img at bounding box center [512, 216] width 176 height 265
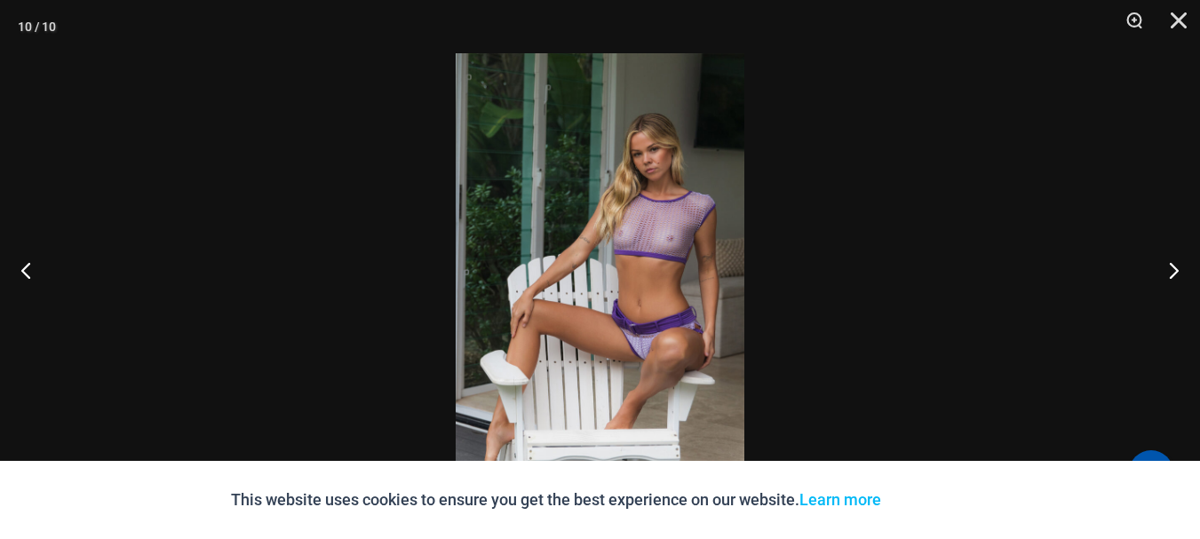
click at [526, 243] on img at bounding box center [600, 269] width 289 height 433
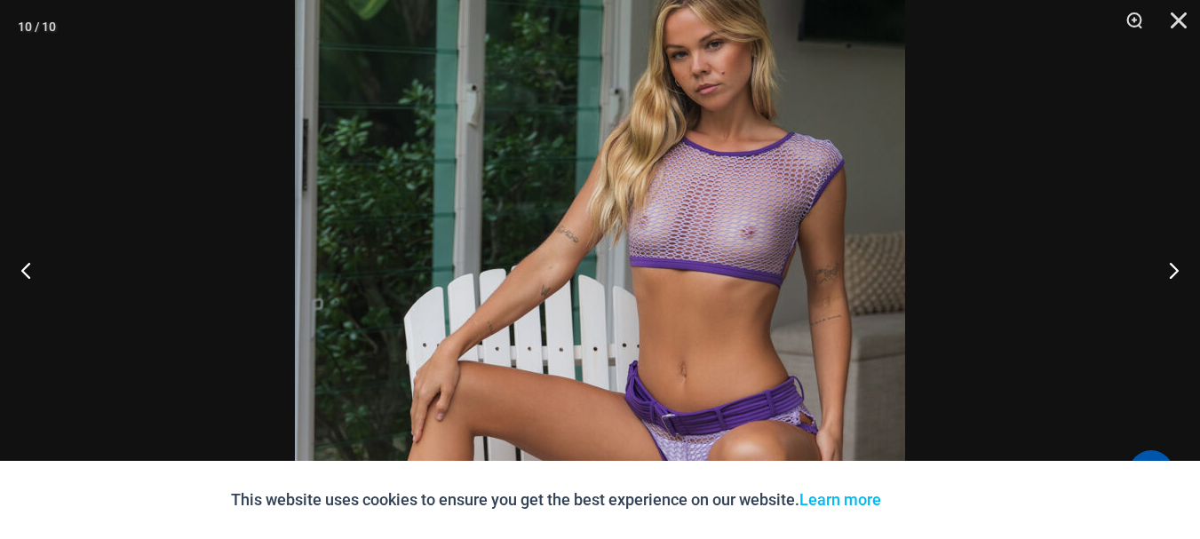
scroll to position [1660, 0]
click at [1193, 156] on div at bounding box center [600, 269] width 1200 height 539
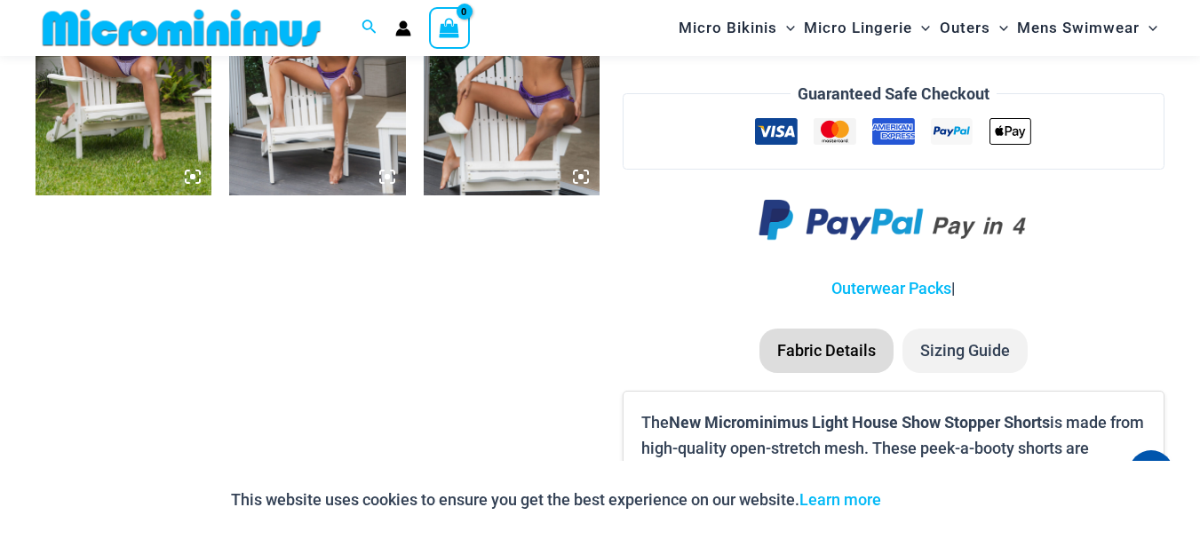
click at [525, 131] on img at bounding box center [512, 63] width 176 height 265
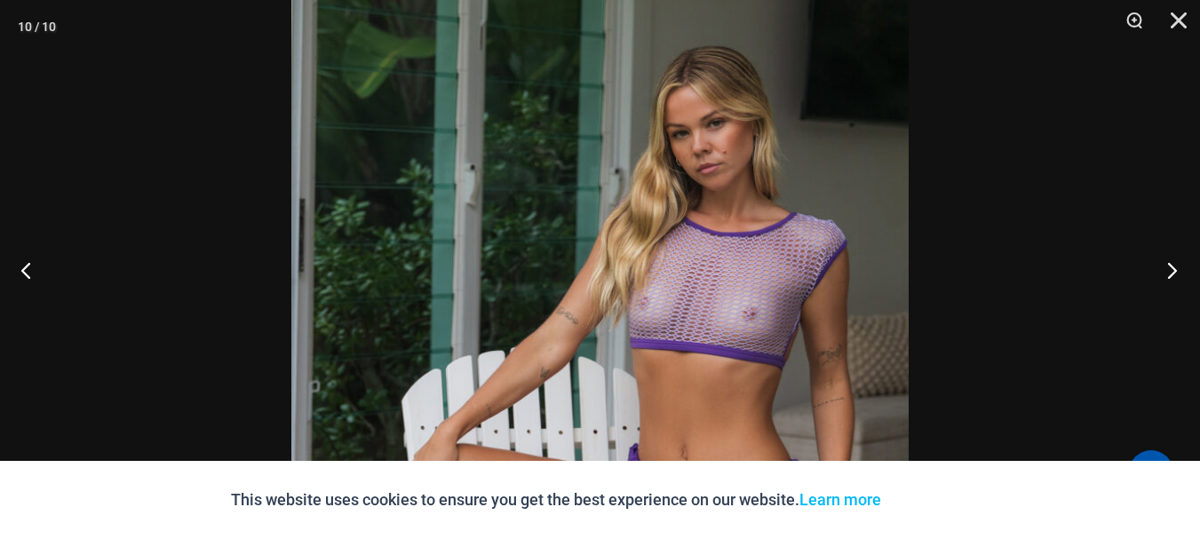
click at [1167, 265] on button "Next" at bounding box center [1166, 270] width 67 height 89
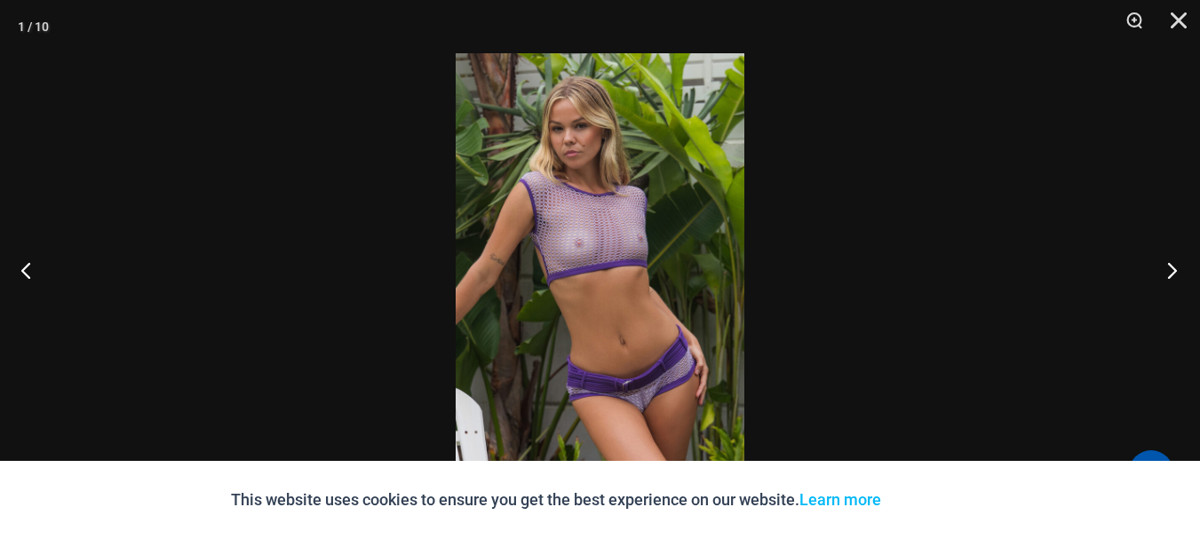
click at [1167, 265] on button "Next" at bounding box center [1166, 270] width 67 height 89
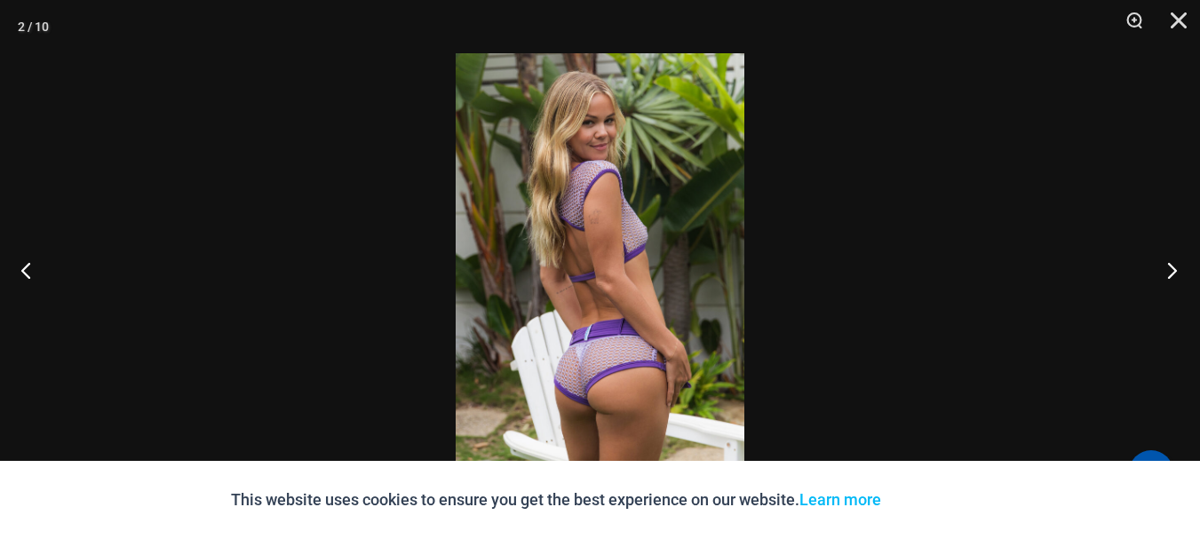
click at [1167, 265] on button "Next" at bounding box center [1166, 270] width 67 height 89
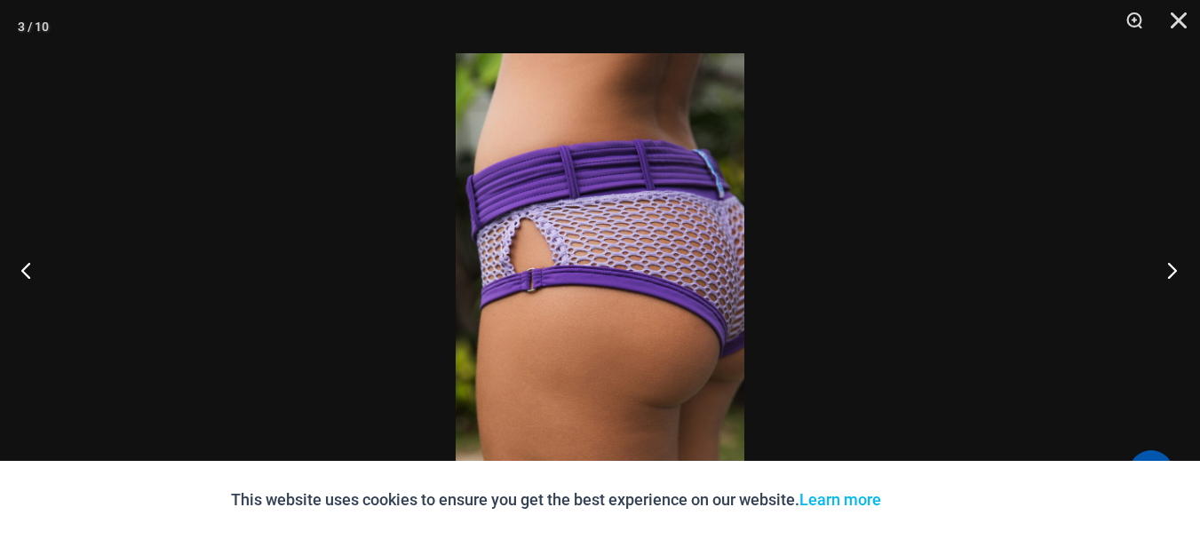
click at [1167, 265] on button "Next" at bounding box center [1166, 270] width 67 height 89
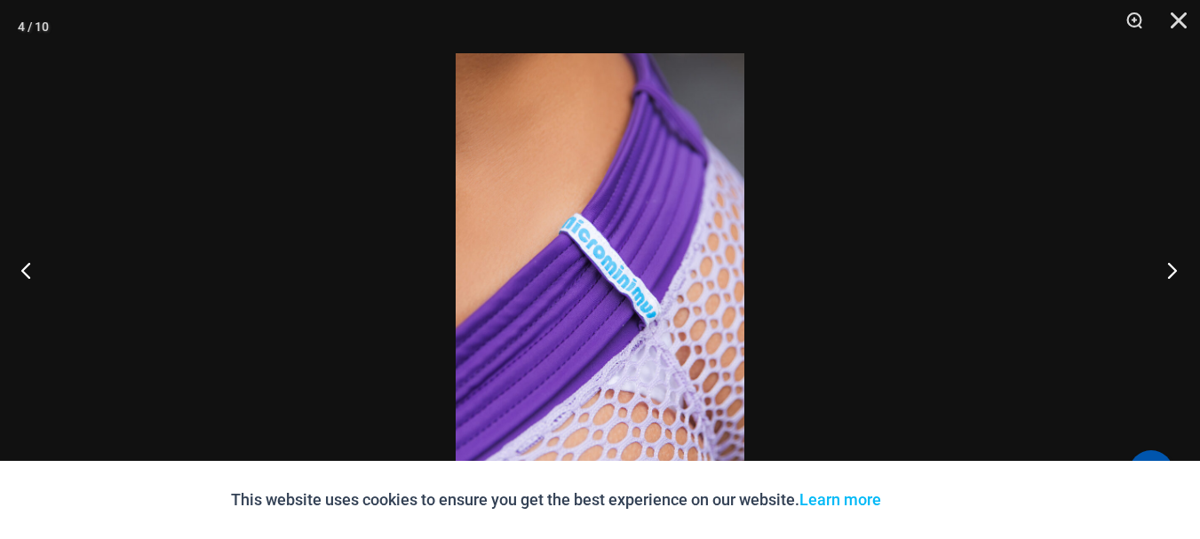
click at [1167, 265] on button "Next" at bounding box center [1166, 270] width 67 height 89
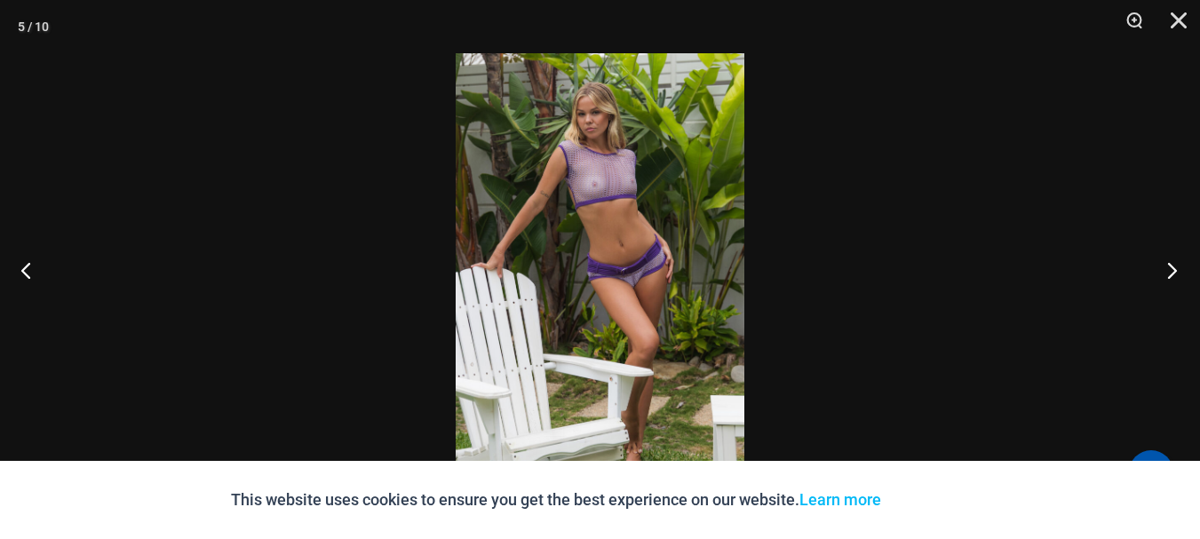
click at [1167, 265] on button "Next" at bounding box center [1166, 270] width 67 height 89
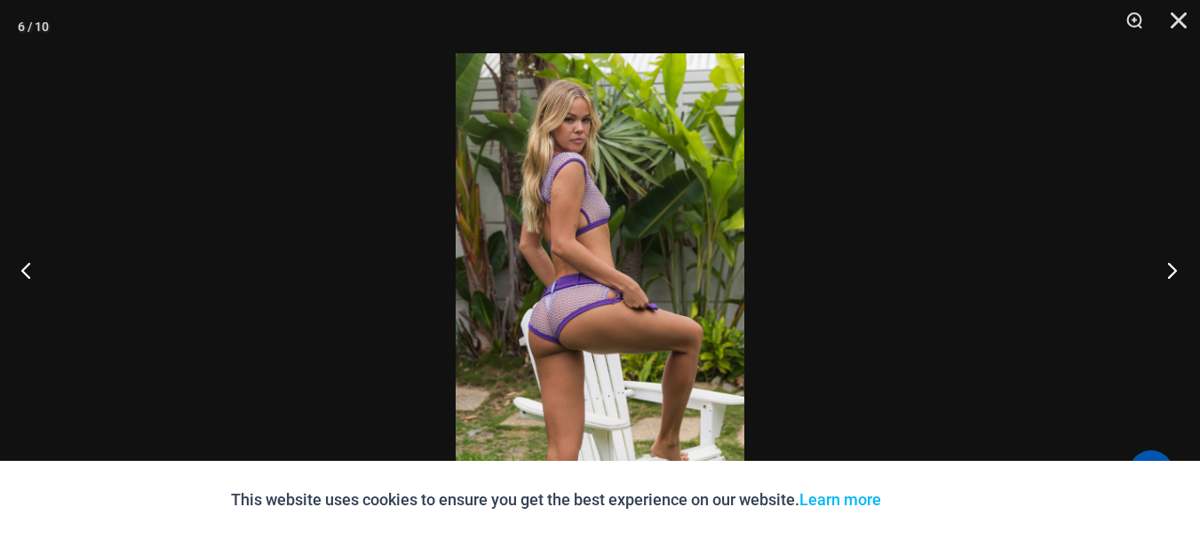
click at [1167, 265] on button "Next" at bounding box center [1166, 270] width 67 height 89
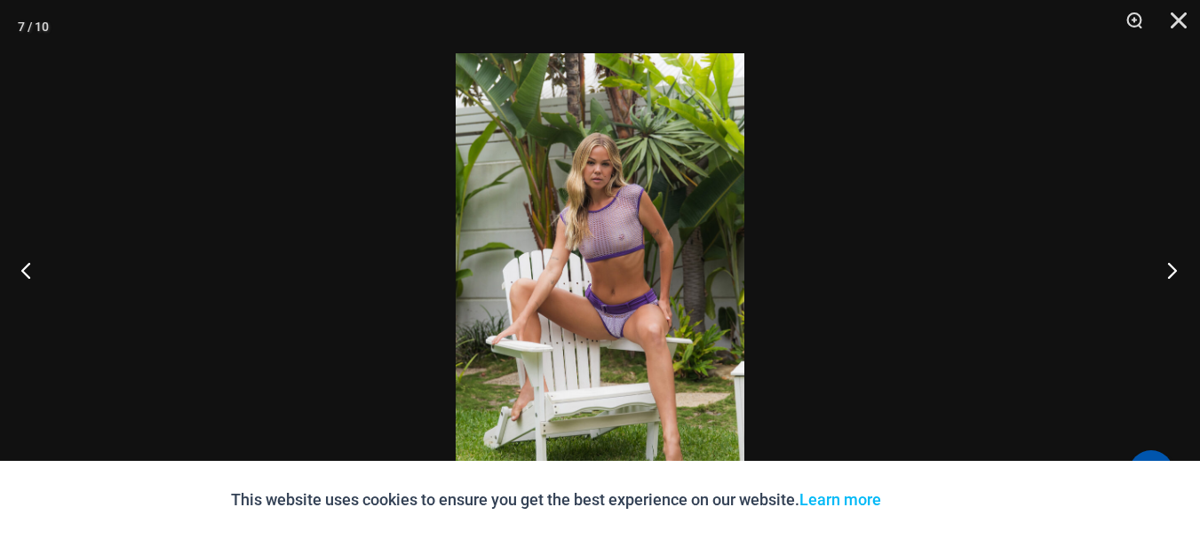
click at [1167, 265] on button "Next" at bounding box center [1166, 270] width 67 height 89
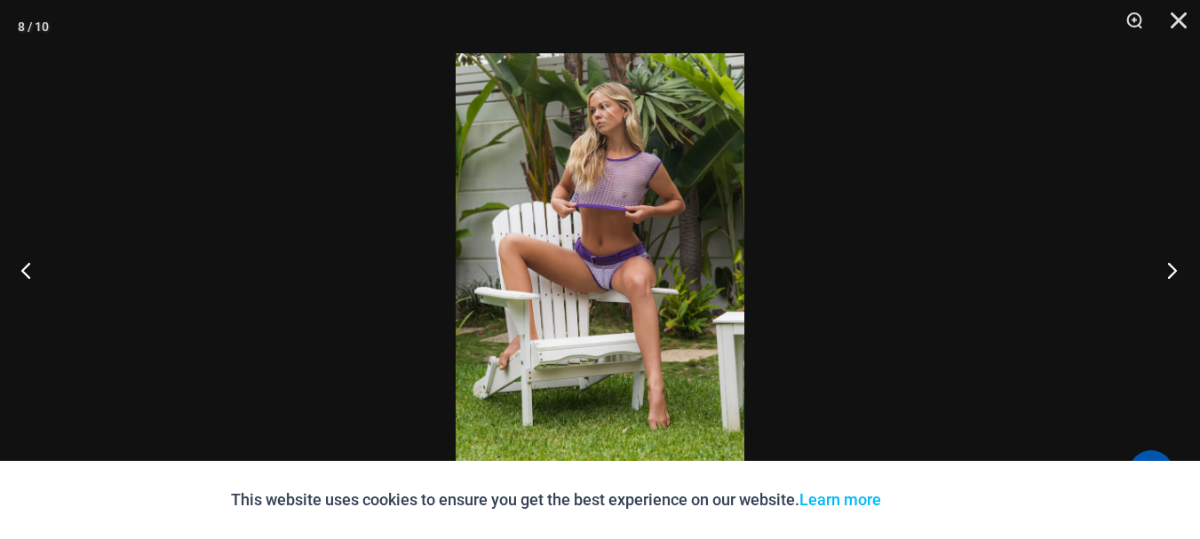
click at [1167, 265] on button "Next" at bounding box center [1166, 270] width 67 height 89
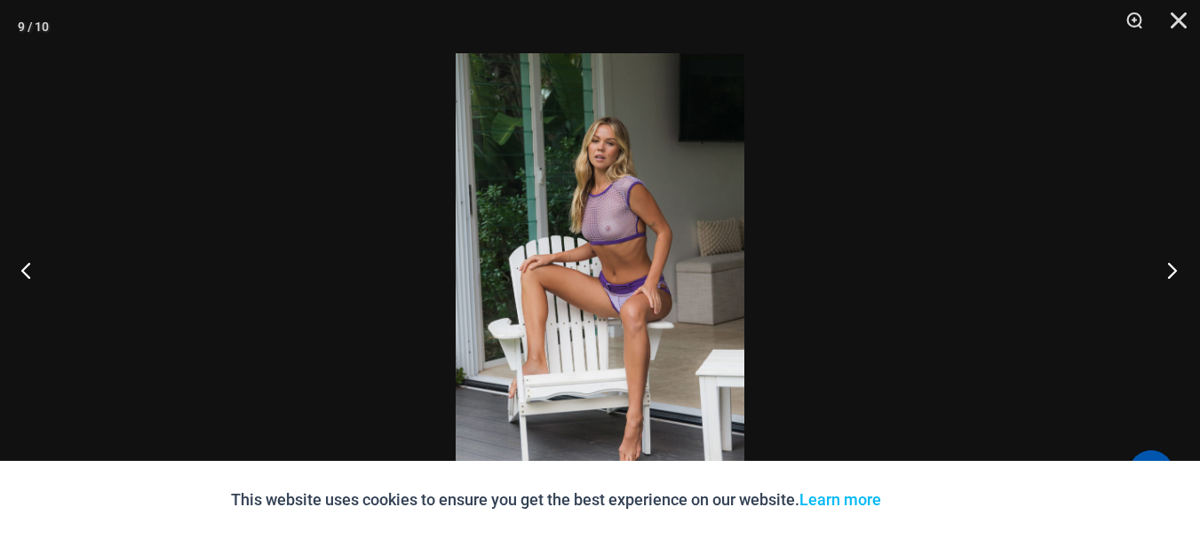
click at [1167, 265] on button "Next" at bounding box center [1166, 270] width 67 height 89
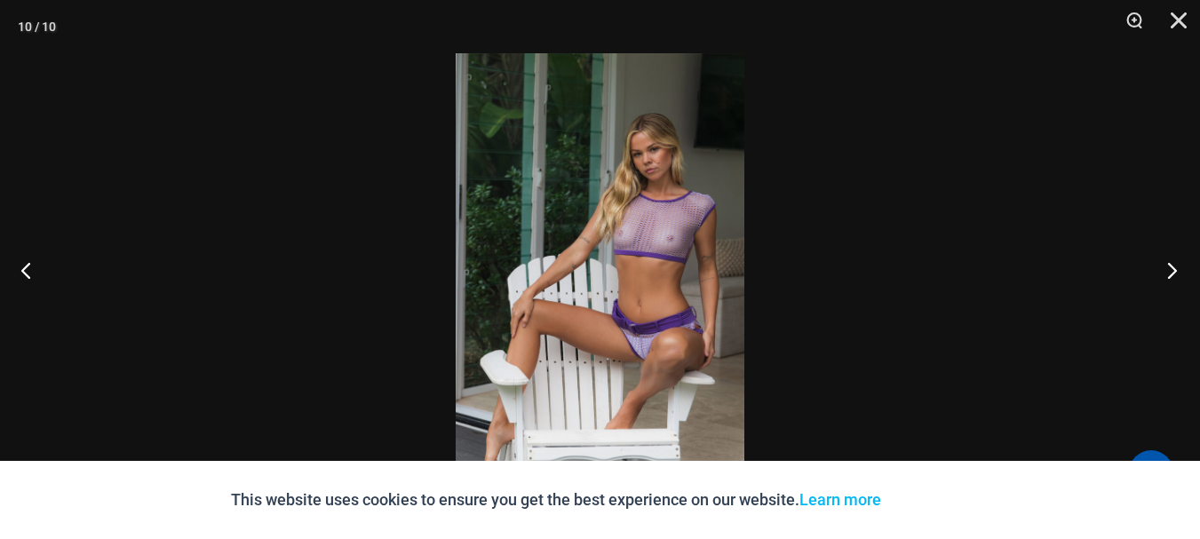
click at [1167, 265] on button "Next" at bounding box center [1166, 270] width 67 height 89
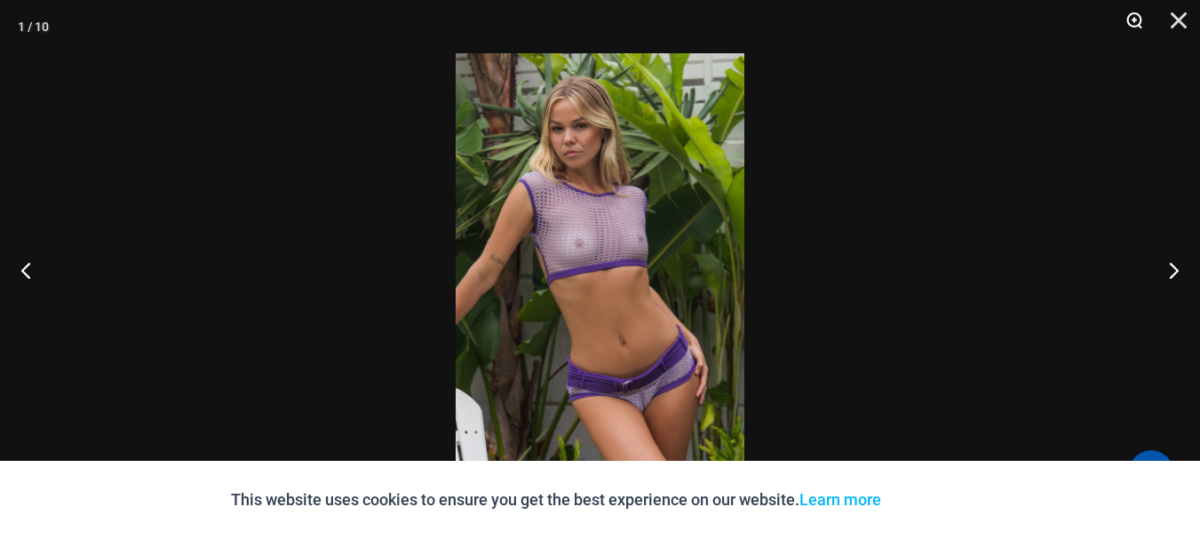
click at [1135, 17] on button "Zoom" at bounding box center [1128, 26] width 44 height 53
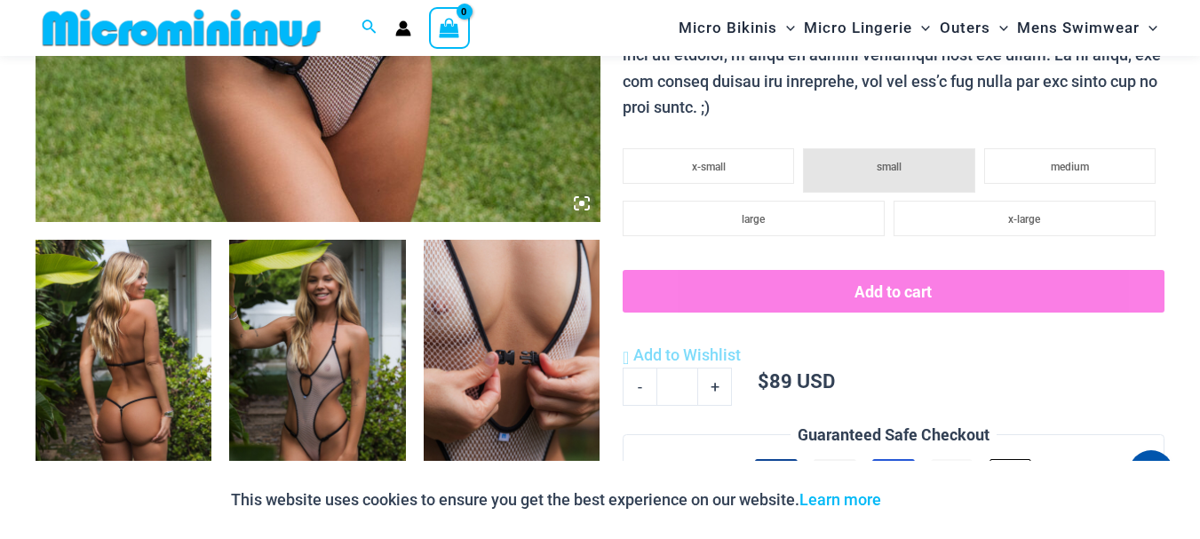
scroll to position [751, 0]
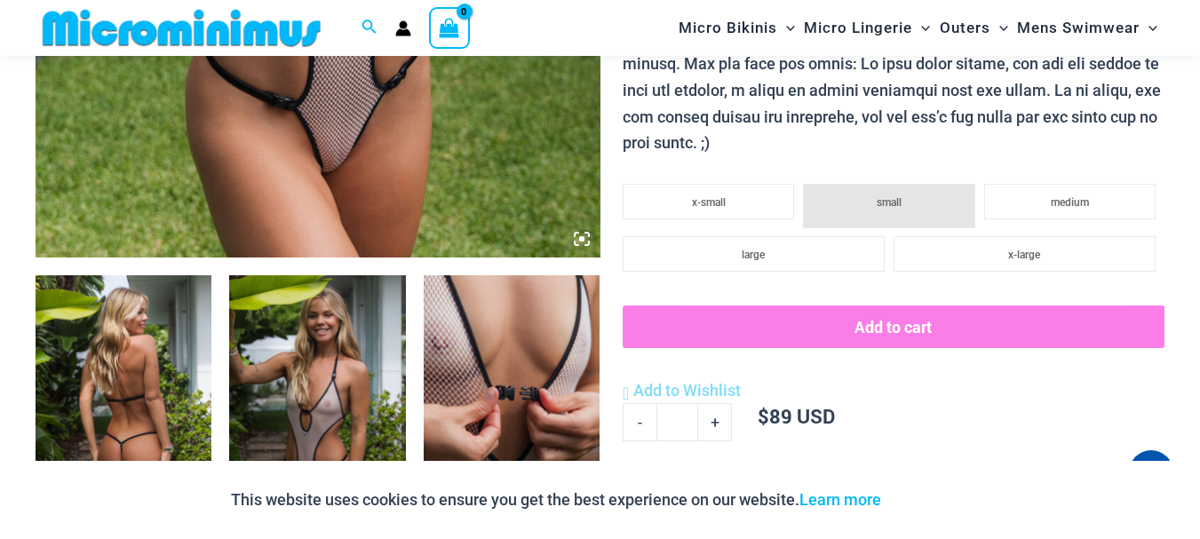
click at [286, 374] on img at bounding box center [317, 407] width 176 height 265
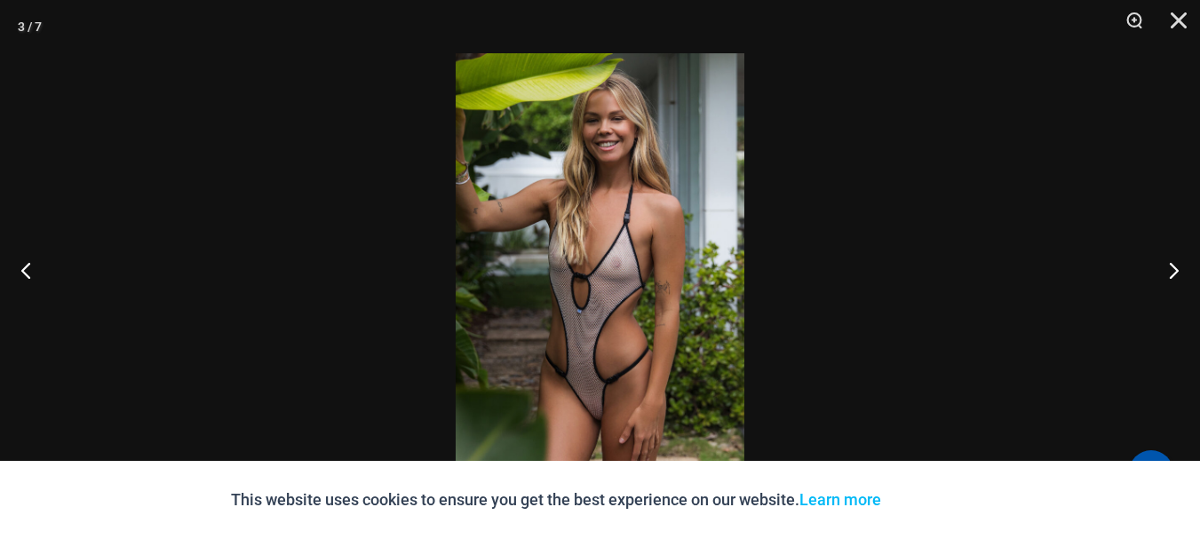
click at [286, 374] on div at bounding box center [600, 269] width 1200 height 539
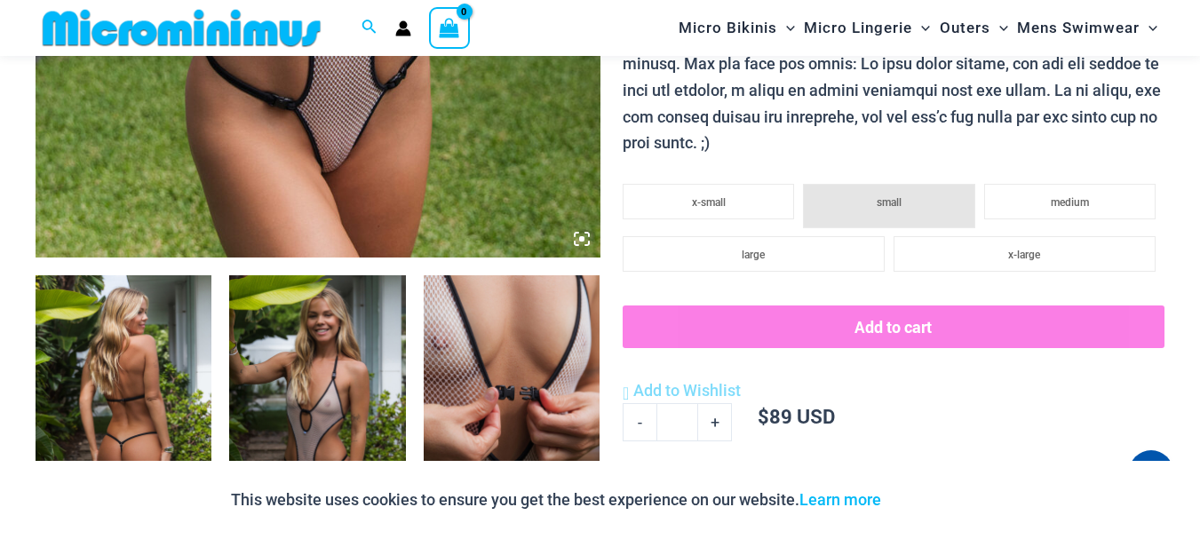
click at [335, 355] on img at bounding box center [317, 407] width 176 height 265
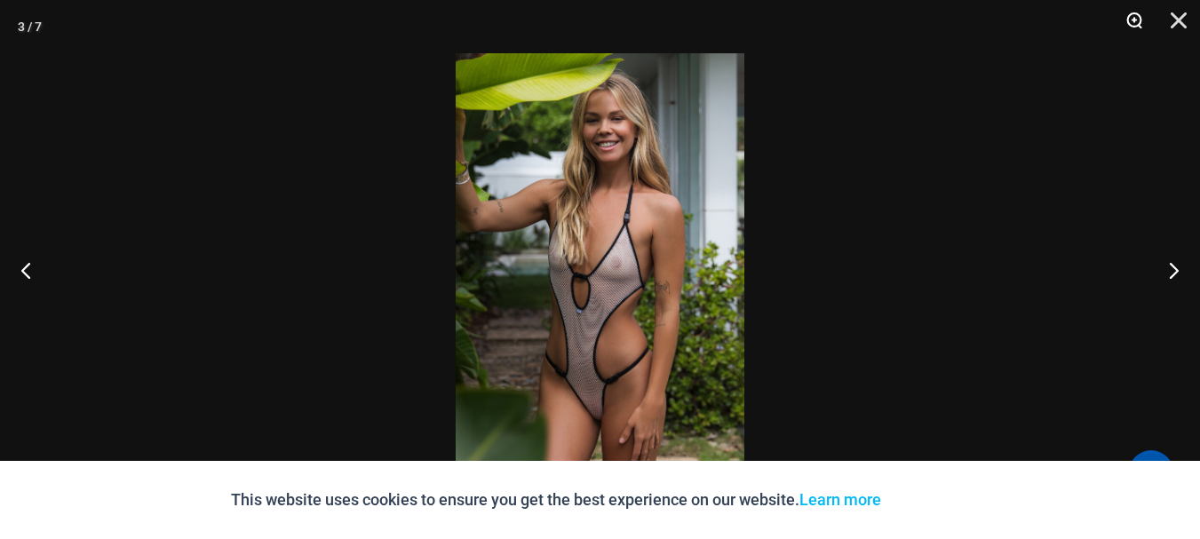
click at [1139, 16] on button "Zoom" at bounding box center [1128, 26] width 44 height 53
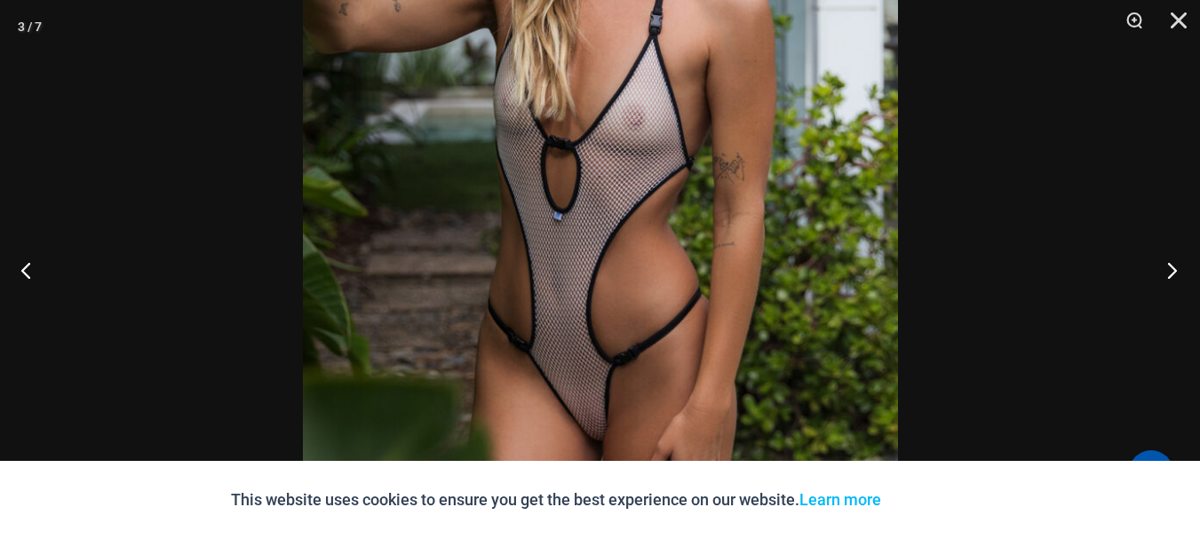
click at [1174, 266] on button "Next" at bounding box center [1166, 270] width 67 height 89
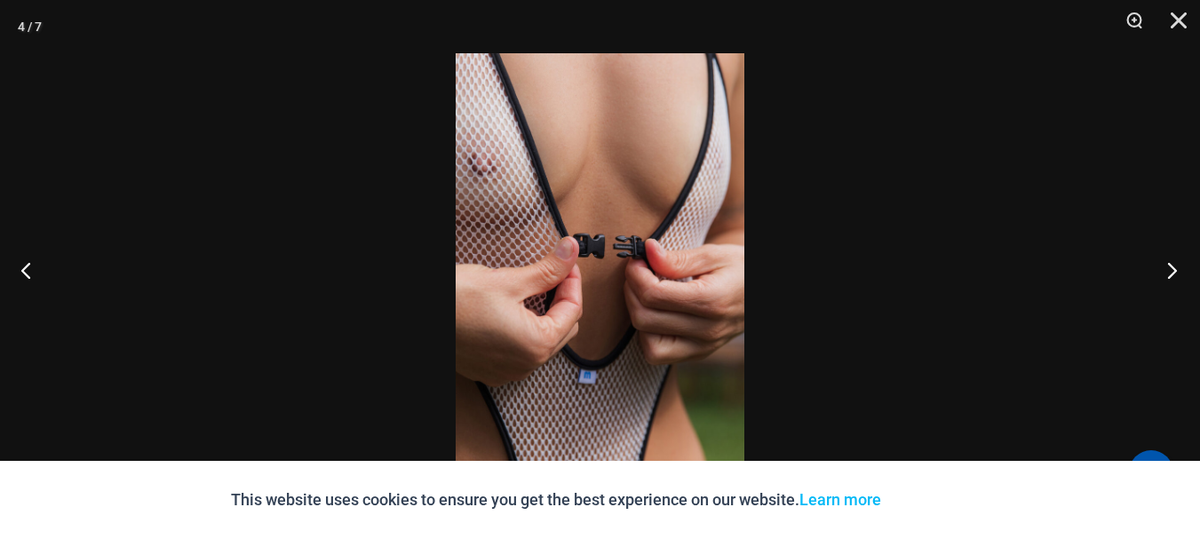
click at [1174, 266] on button "Next" at bounding box center [1166, 270] width 67 height 89
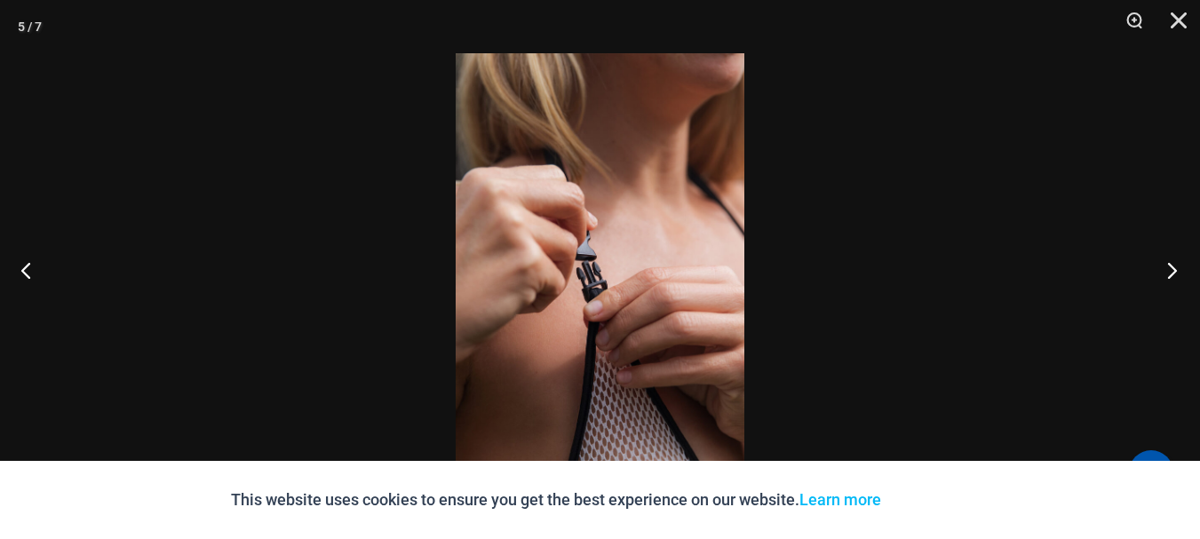
click at [1173, 266] on button "Next" at bounding box center [1166, 270] width 67 height 89
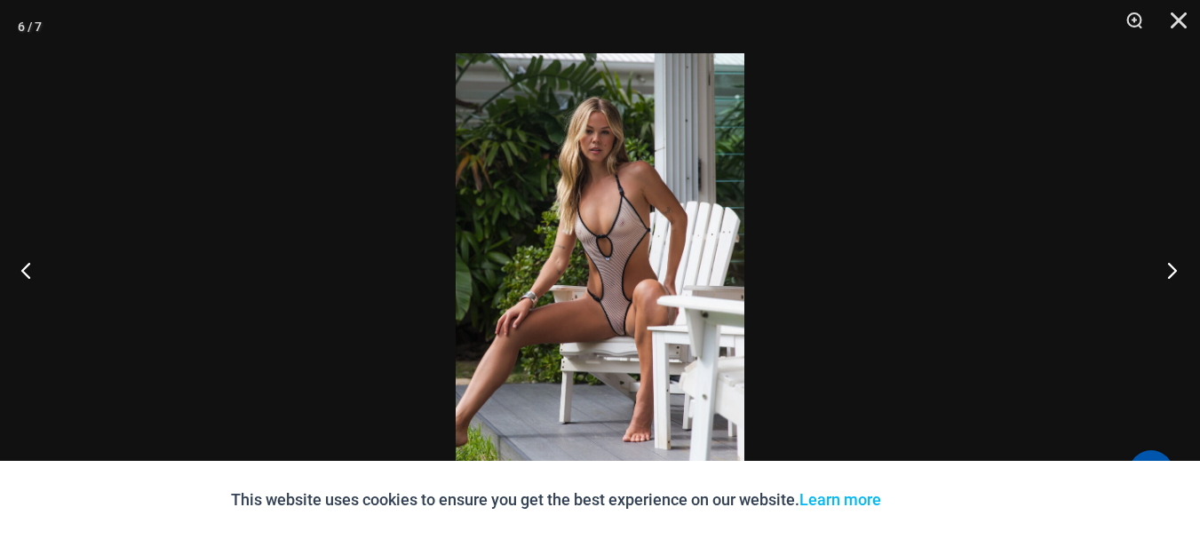
click at [1173, 266] on button "Next" at bounding box center [1166, 270] width 67 height 89
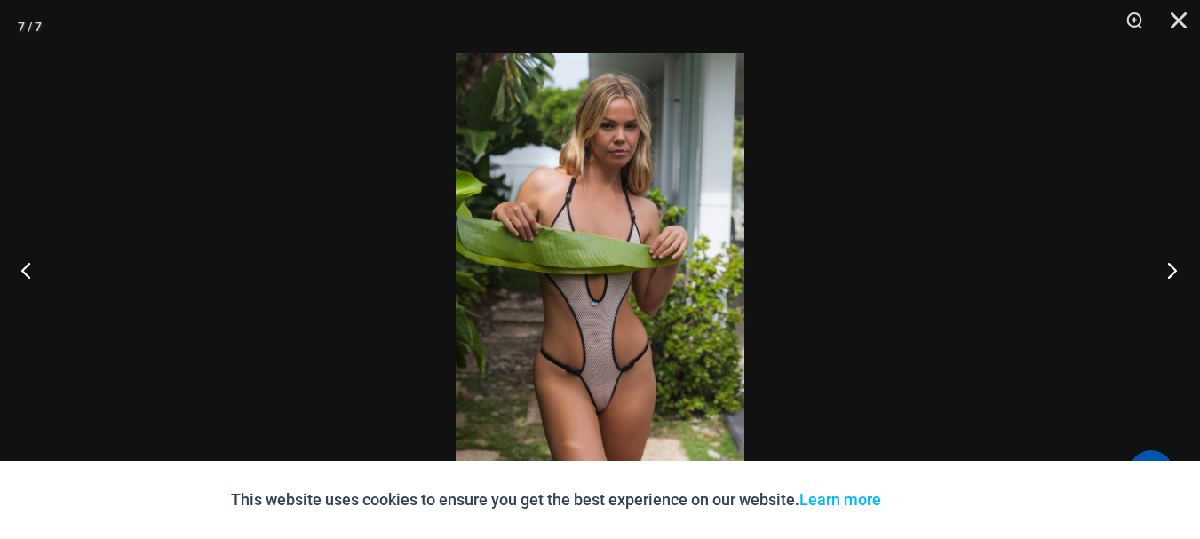
click at [1173, 266] on button "Next" at bounding box center [1166, 270] width 67 height 89
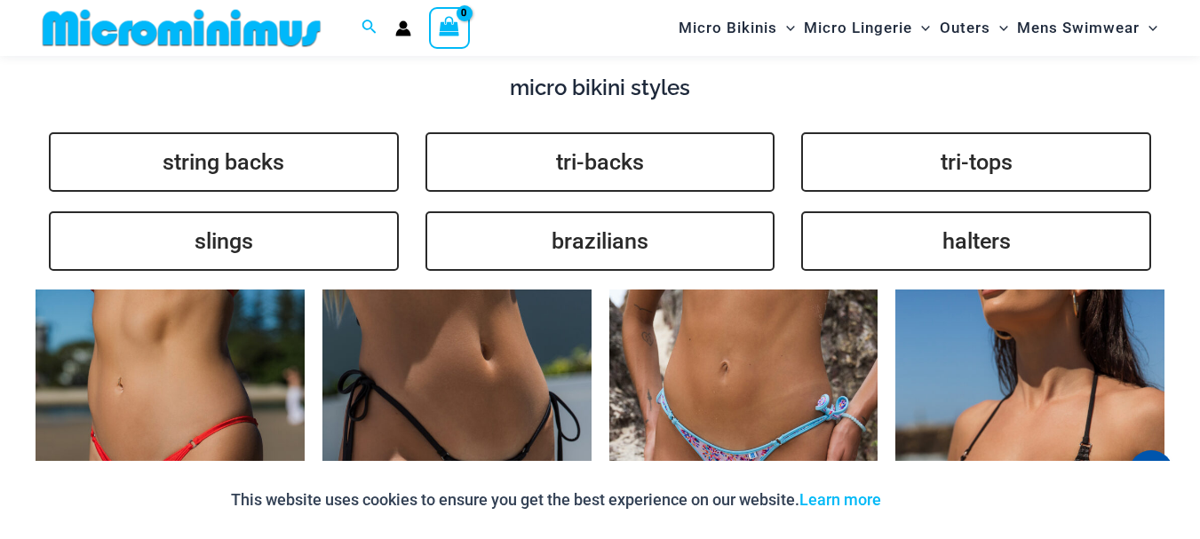
scroll to position [3485, 0]
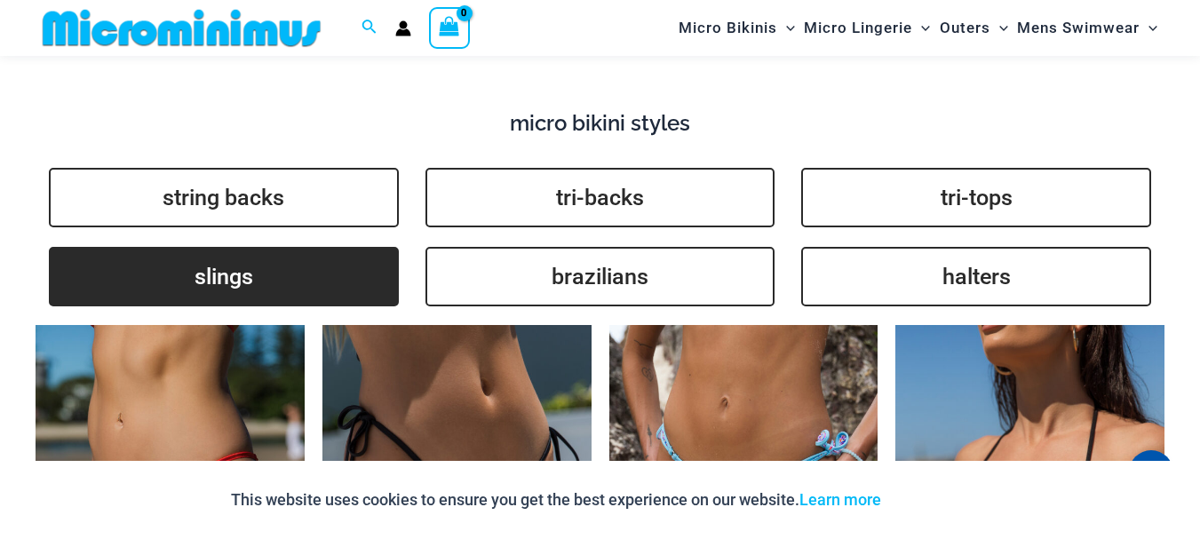
click at [219, 252] on link "slings" at bounding box center [224, 277] width 350 height 60
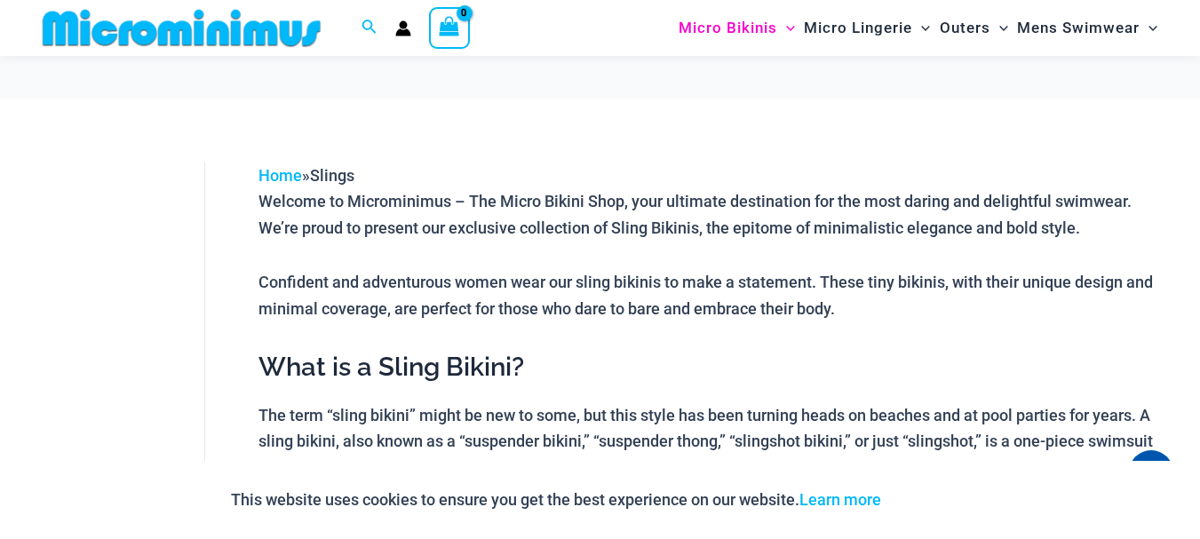
scroll to position [1064, 0]
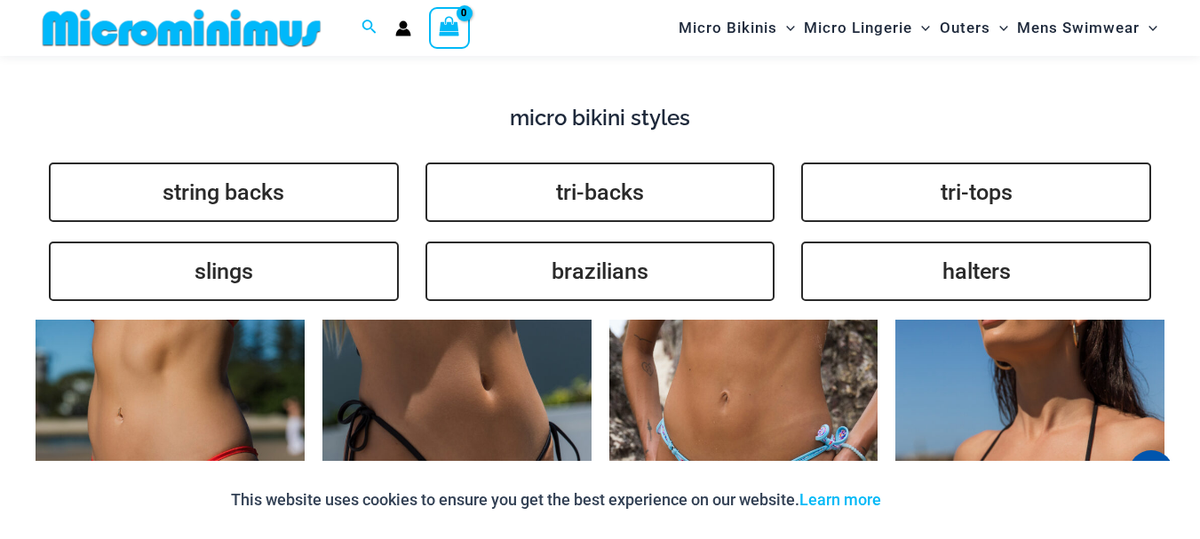
scroll to position [3475, 0]
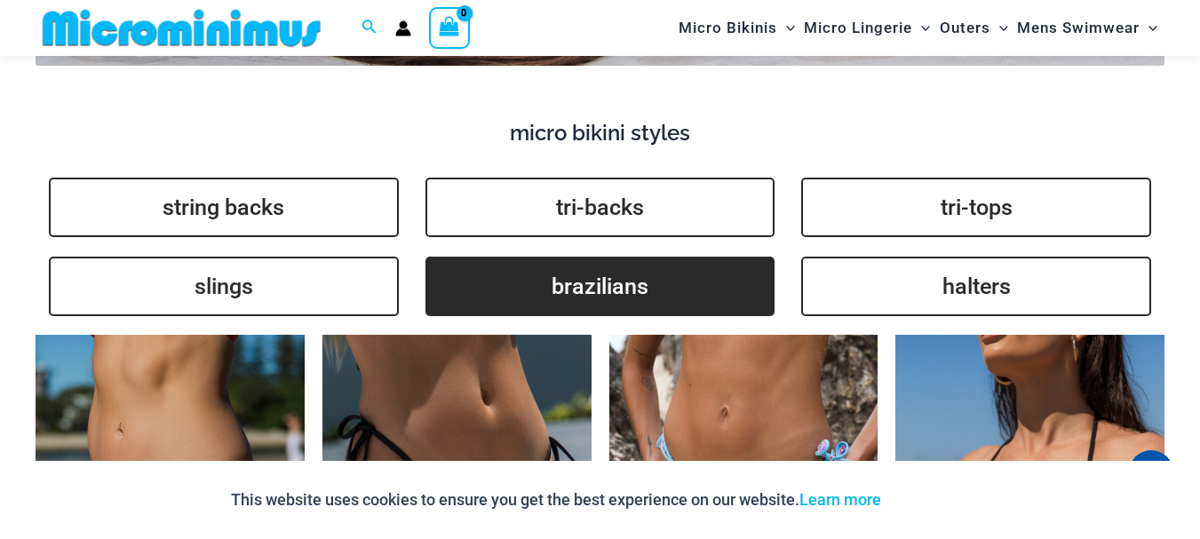
click at [624, 268] on link "brazilians" at bounding box center [600, 287] width 350 height 60
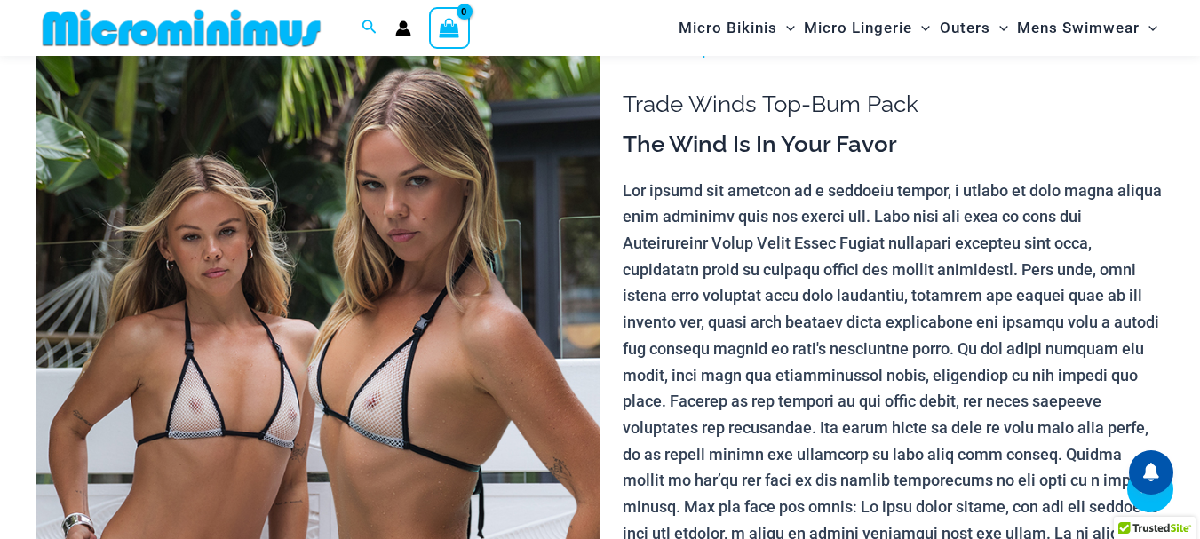
scroll to position [1032, 0]
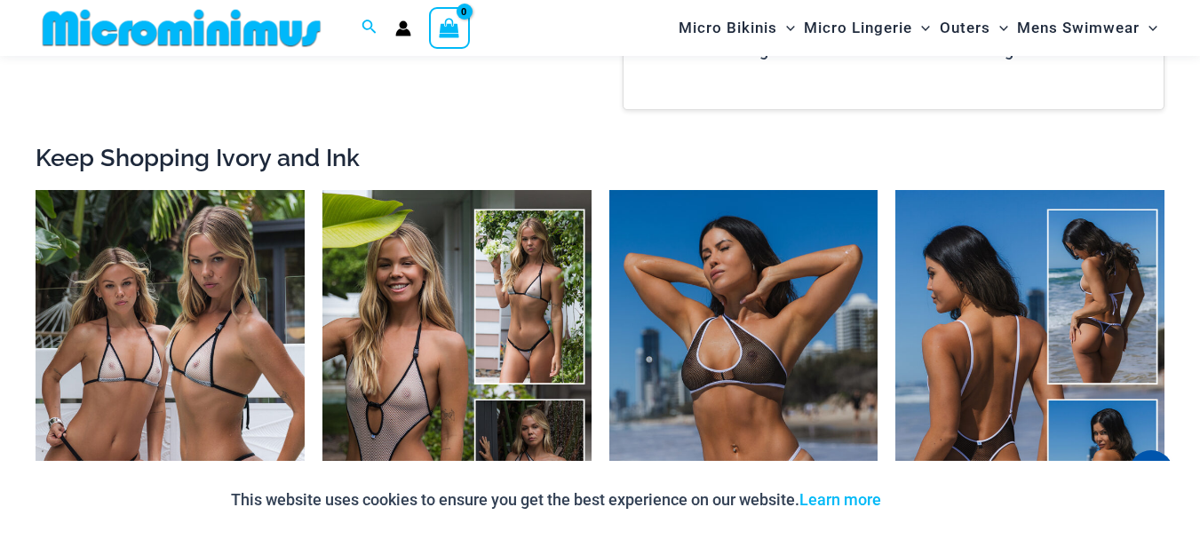
scroll to position [3160, 0]
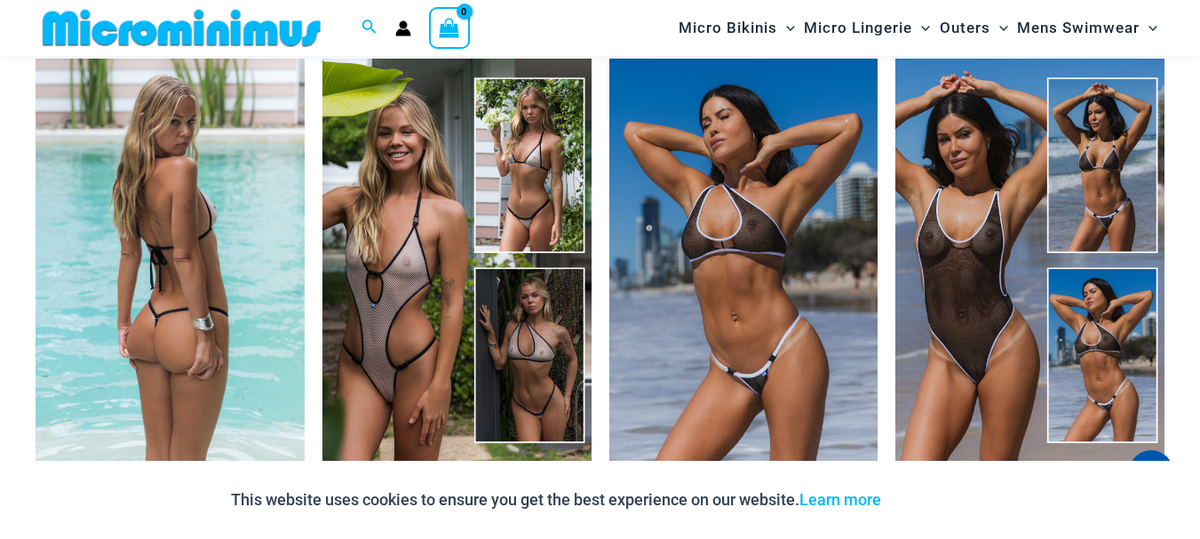
click at [150, 308] on img at bounding box center [170, 260] width 269 height 403
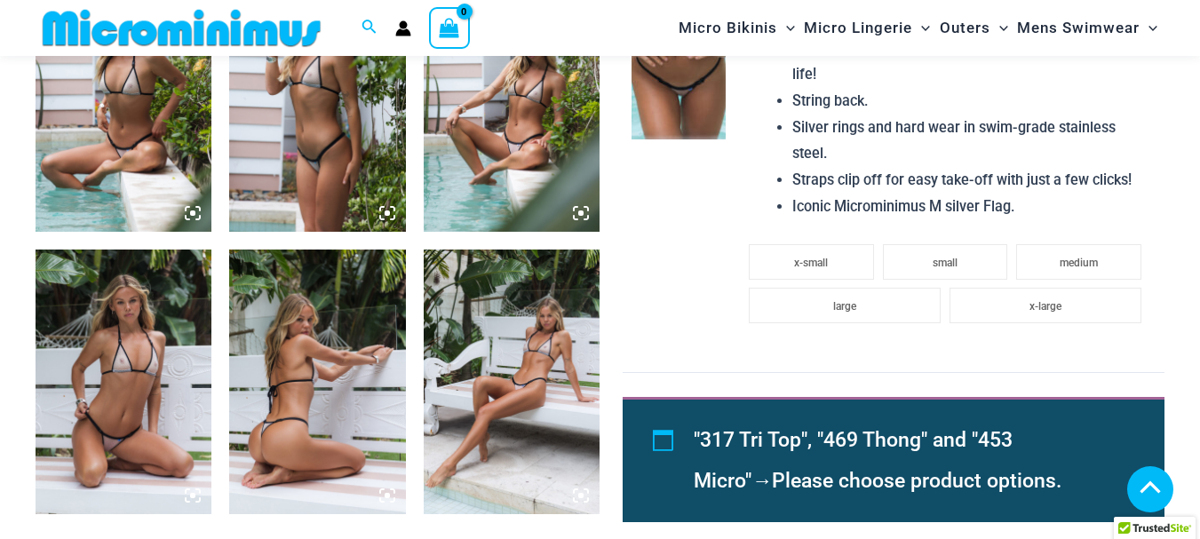
click at [167, 453] on img at bounding box center [124, 382] width 176 height 265
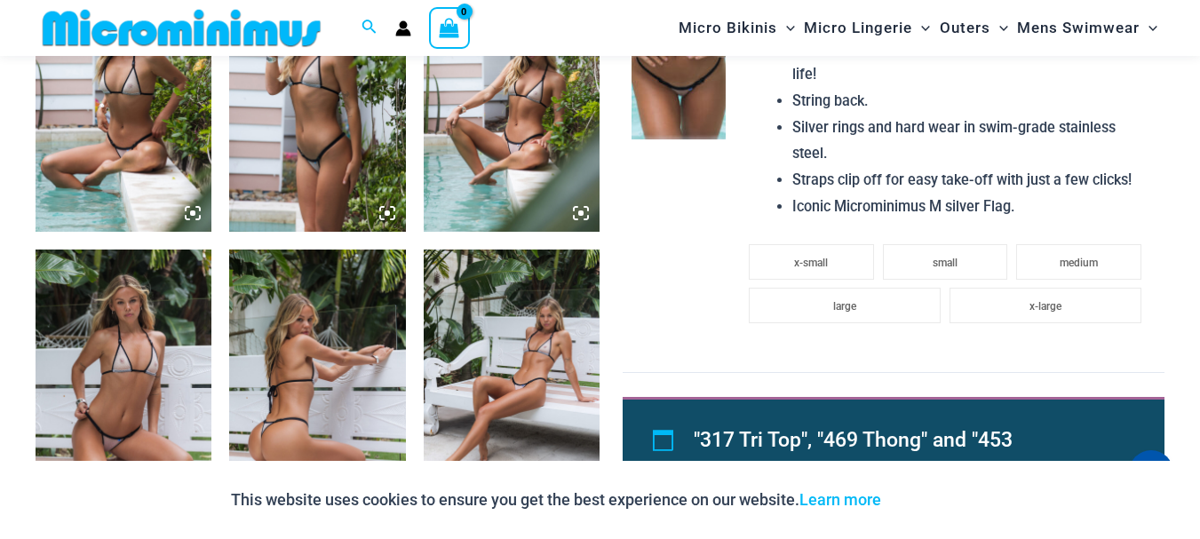
scroll to position [1607, 0]
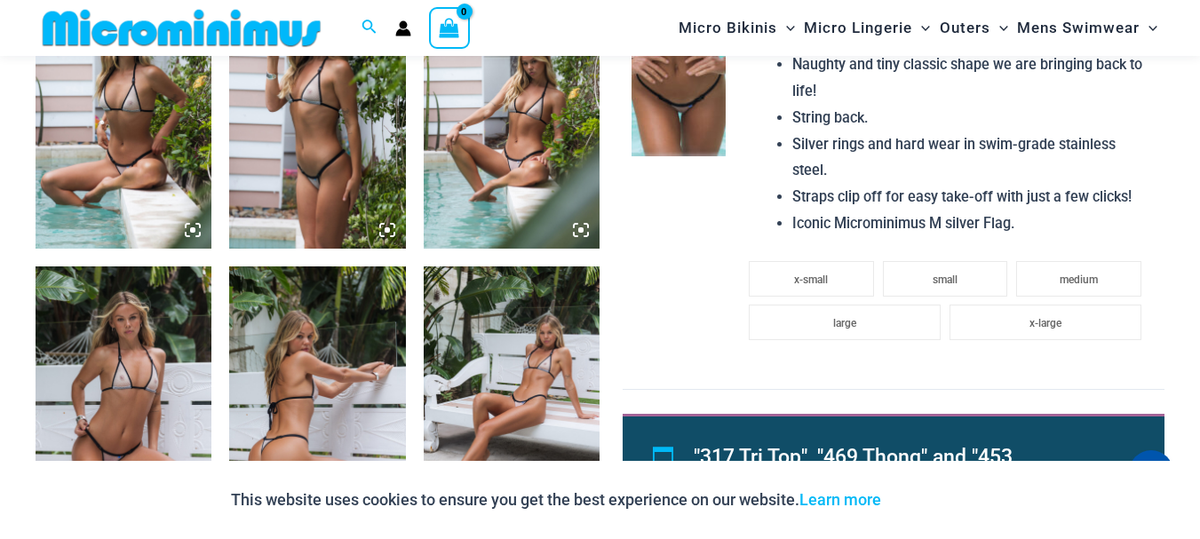
click at [159, 434] on img at bounding box center [124, 398] width 176 height 265
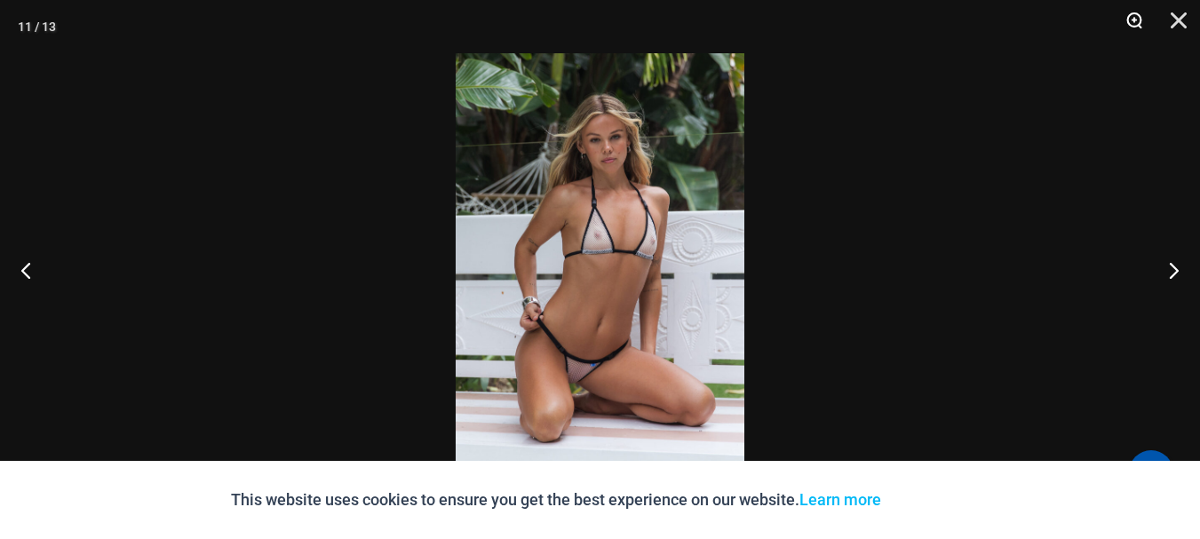
click at [1139, 22] on button "Zoom" at bounding box center [1128, 26] width 44 height 53
